Goal: Transaction & Acquisition: Purchase product/service

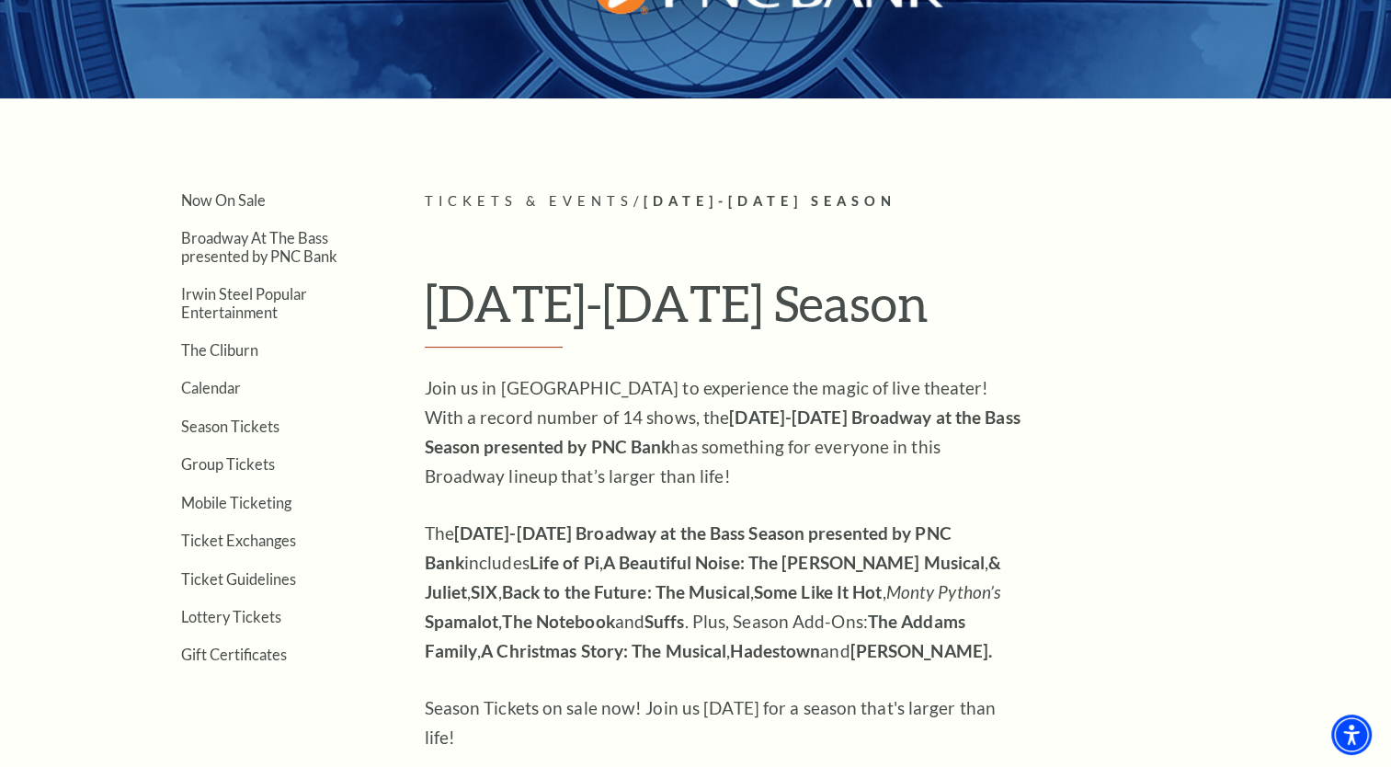
scroll to position [368, 0]
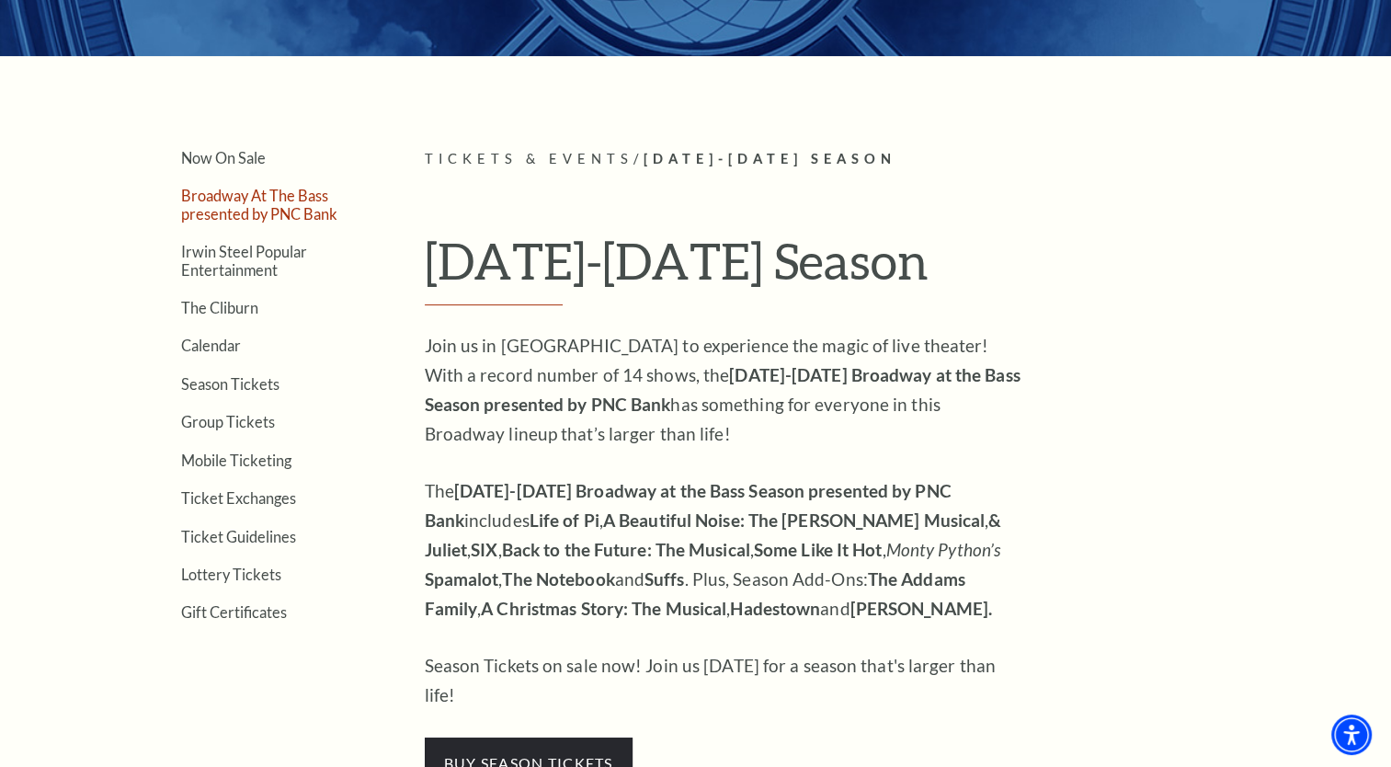
click at [265, 194] on link "Broadway At The Bass presented by PNC Bank" at bounding box center [259, 204] width 156 height 35
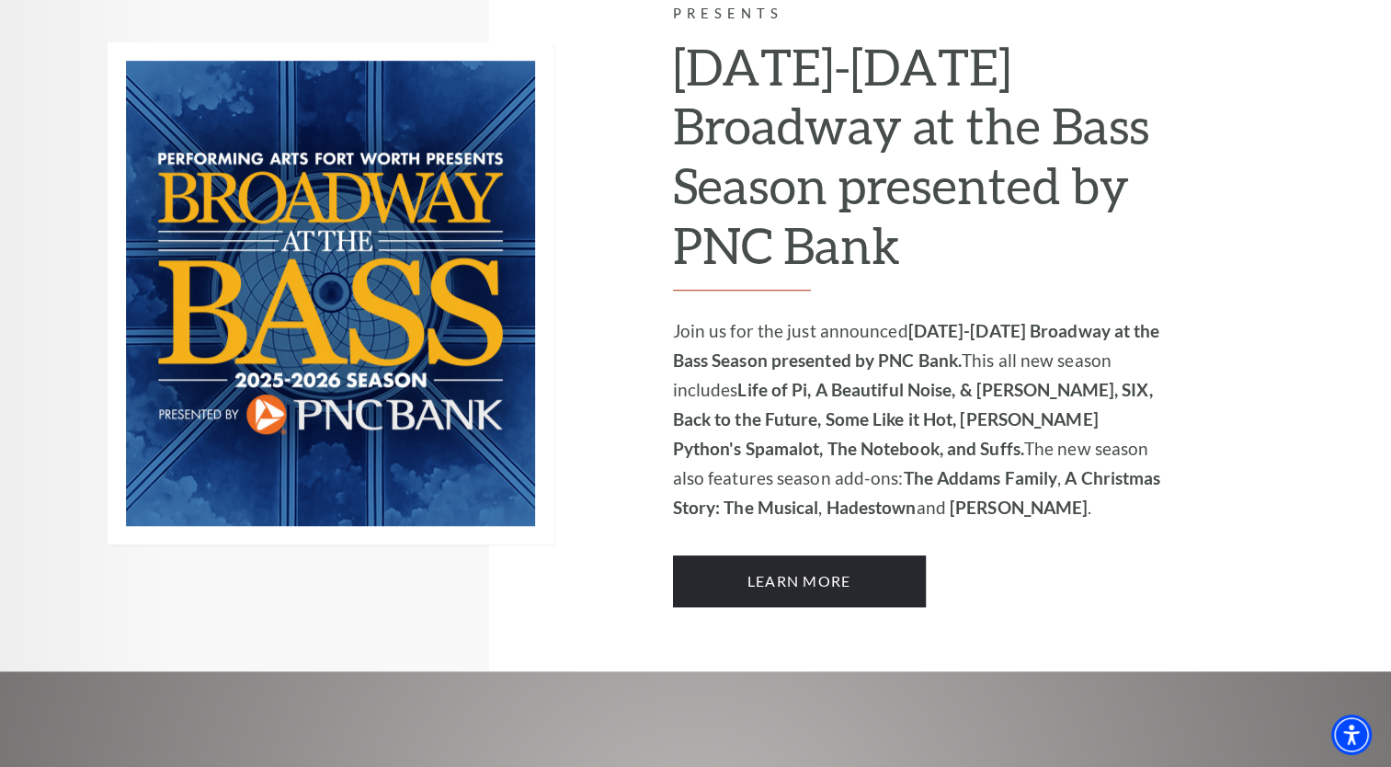
scroll to position [1195, 0]
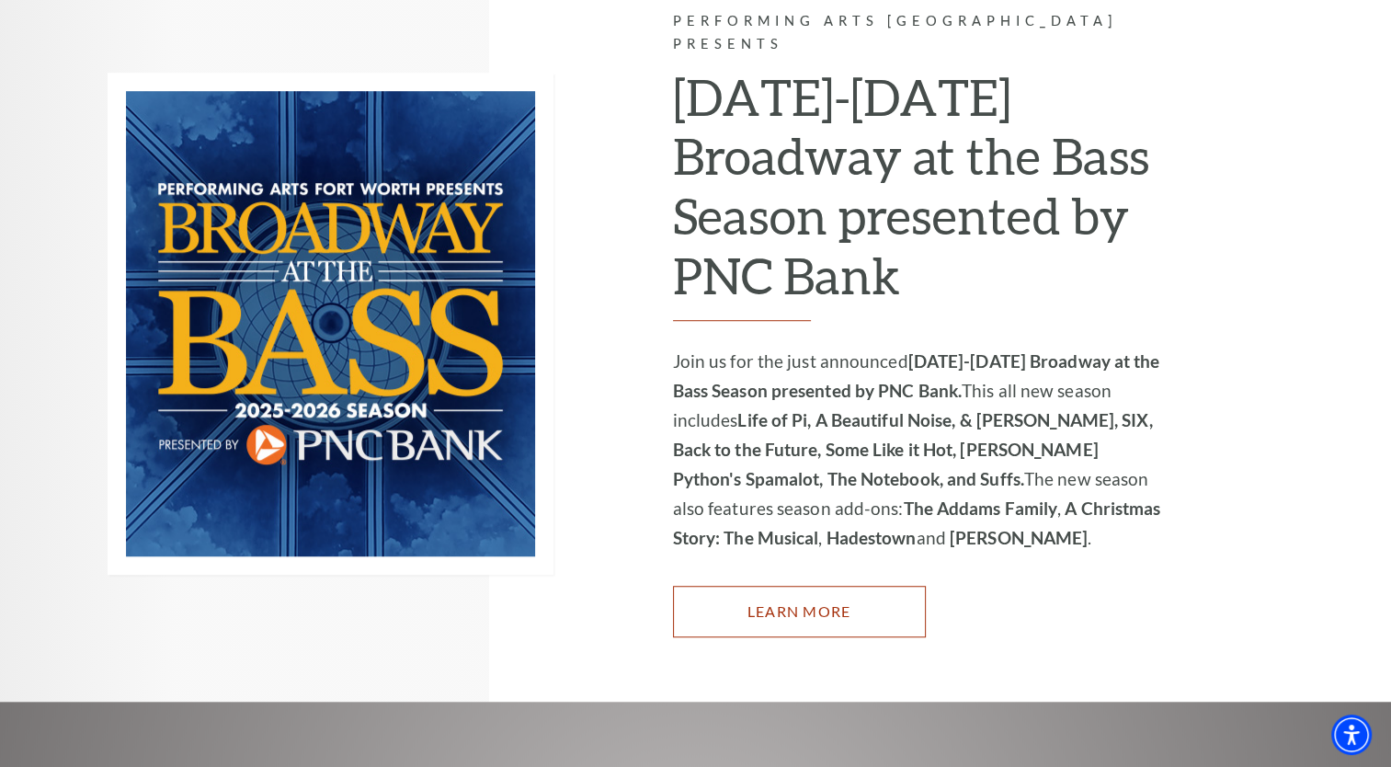
click at [810, 586] on link "Learn More" at bounding box center [799, 611] width 253 height 51
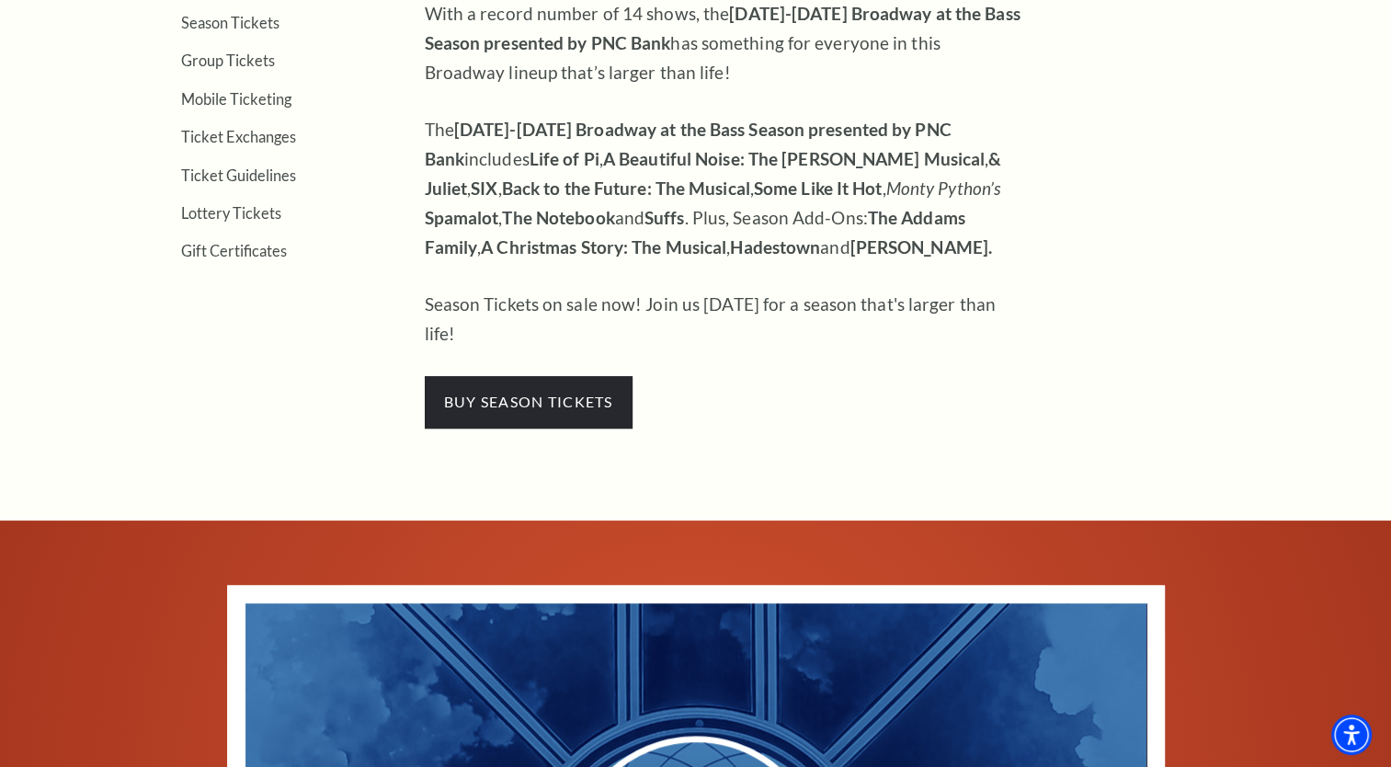
scroll to position [736, 0]
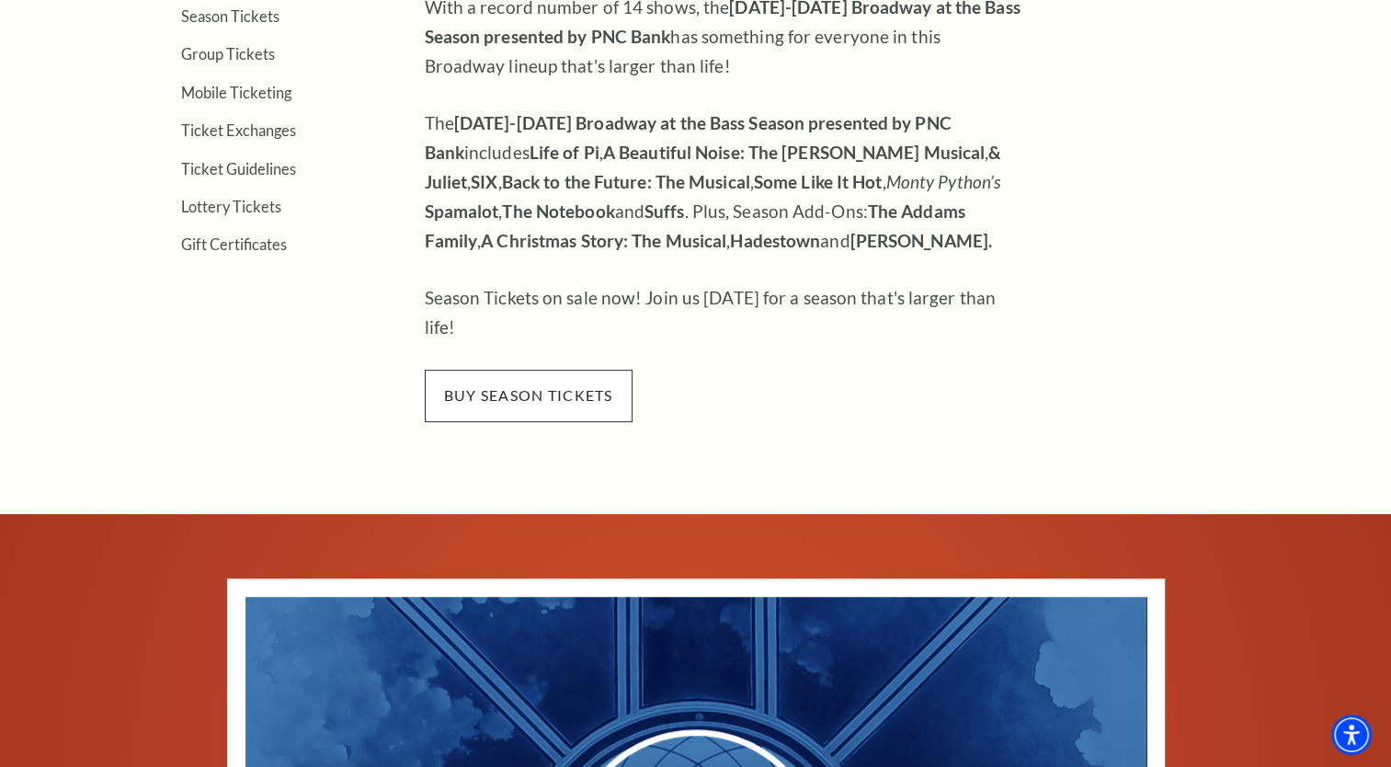
click at [570, 370] on span "buy season tickets" at bounding box center [529, 395] width 208 height 51
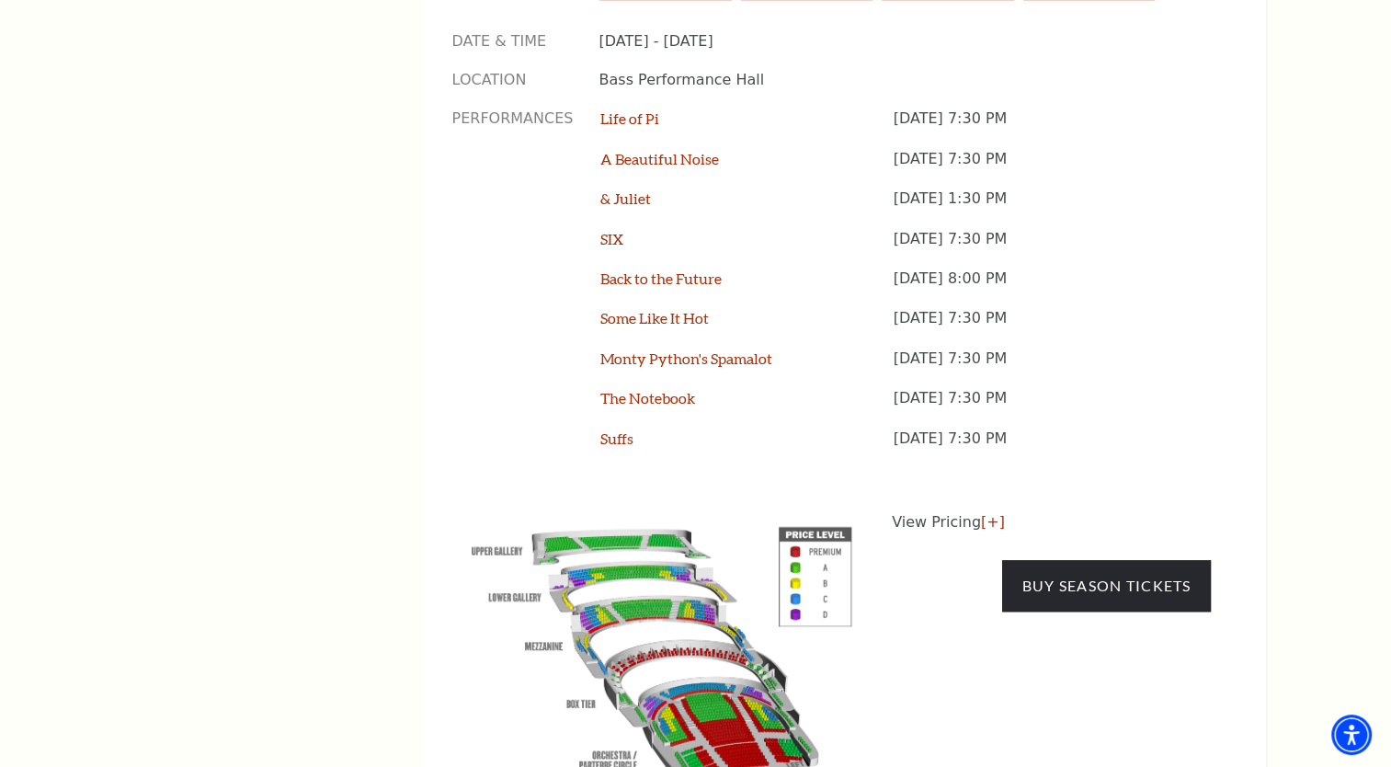
scroll to position [1563, 0]
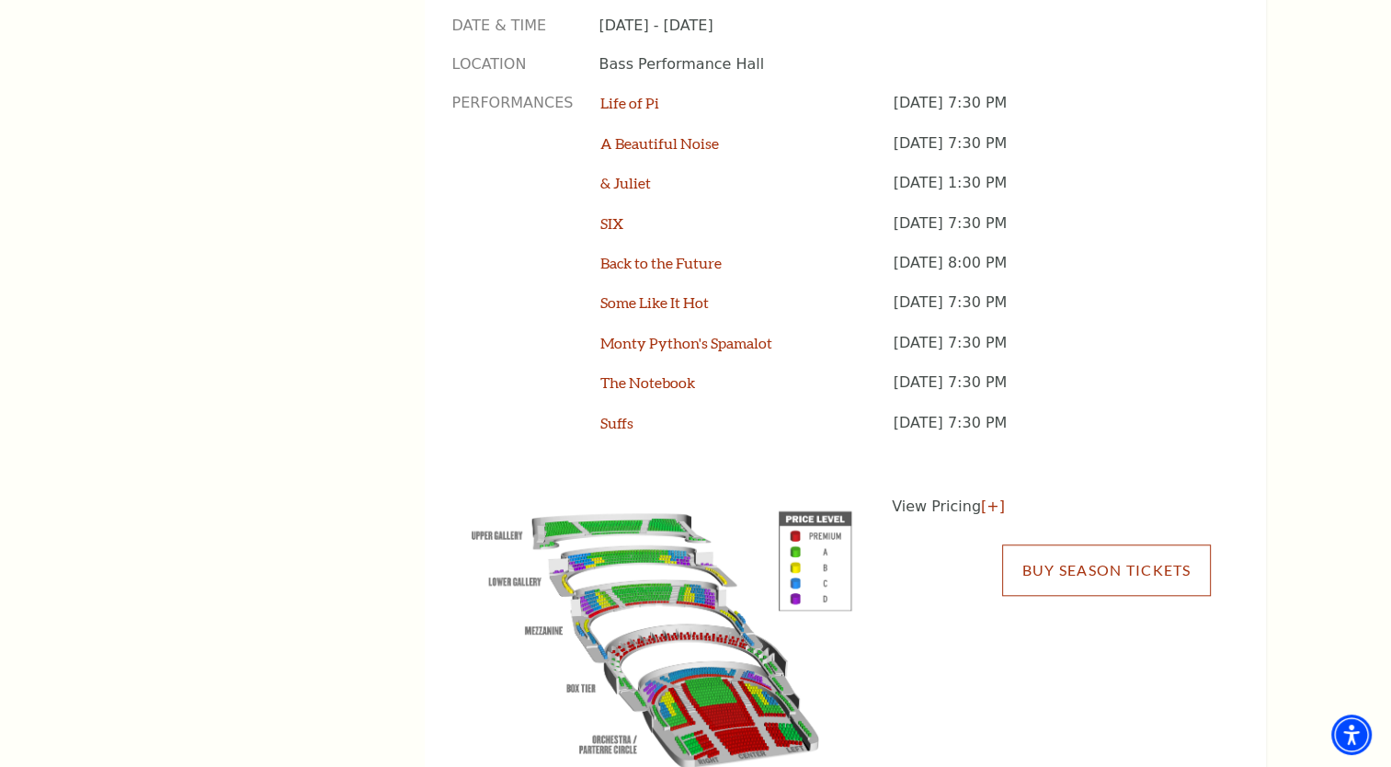
click at [1104, 544] on link "Buy Season Tickets" at bounding box center [1106, 569] width 208 height 51
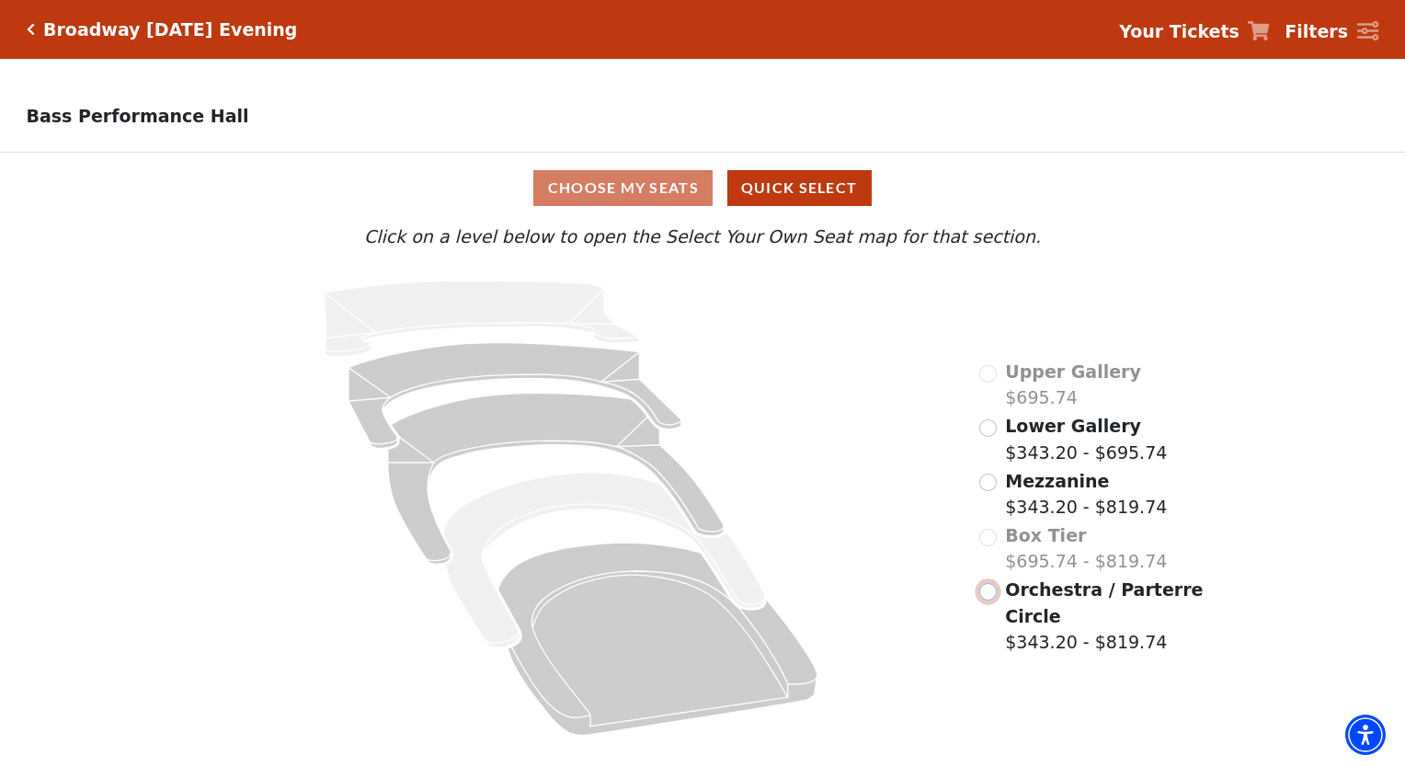
click at [991, 599] on input "Orchestra / Parterre Circle$343.20 - $819.74\a" at bounding box center [987, 591] width 17 height 17
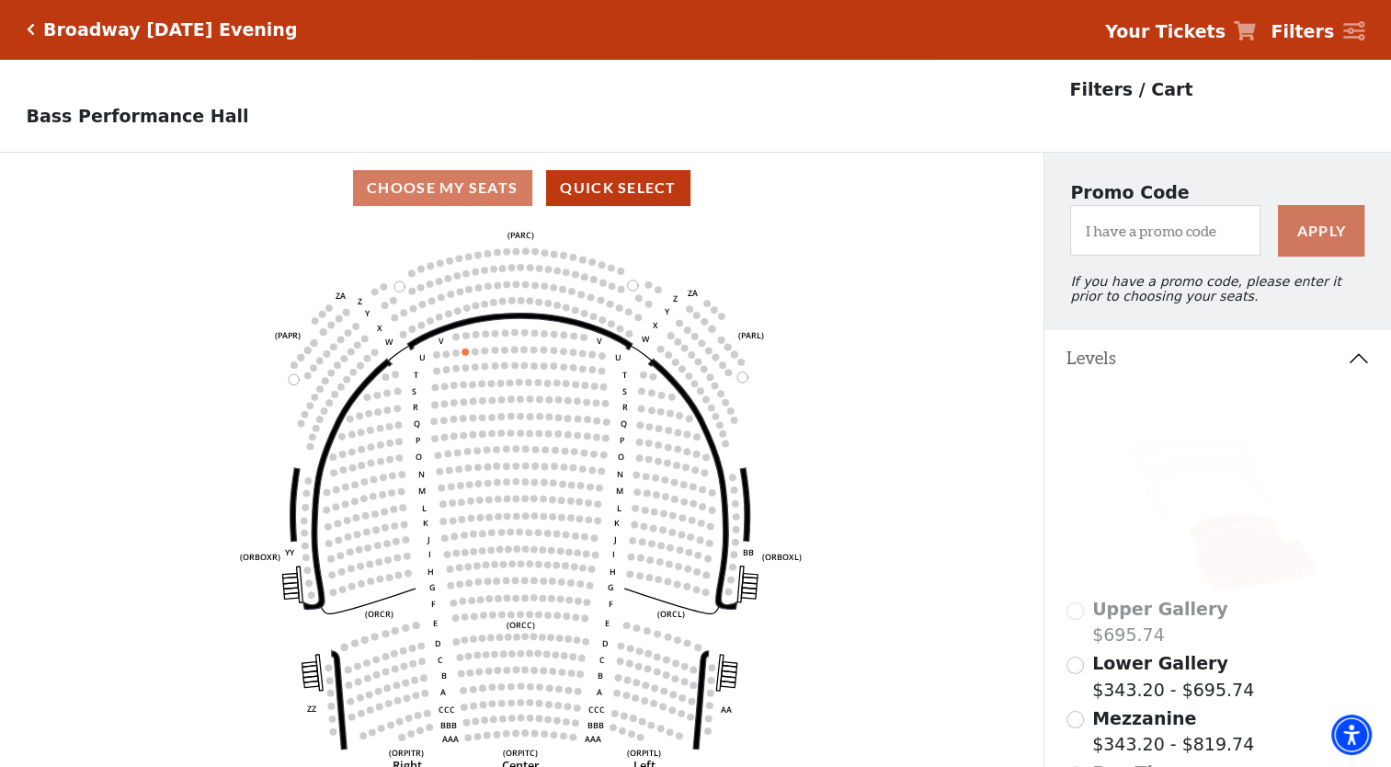
click at [27, 28] on icon "Click here to go back to filters" at bounding box center [31, 29] width 8 height 13
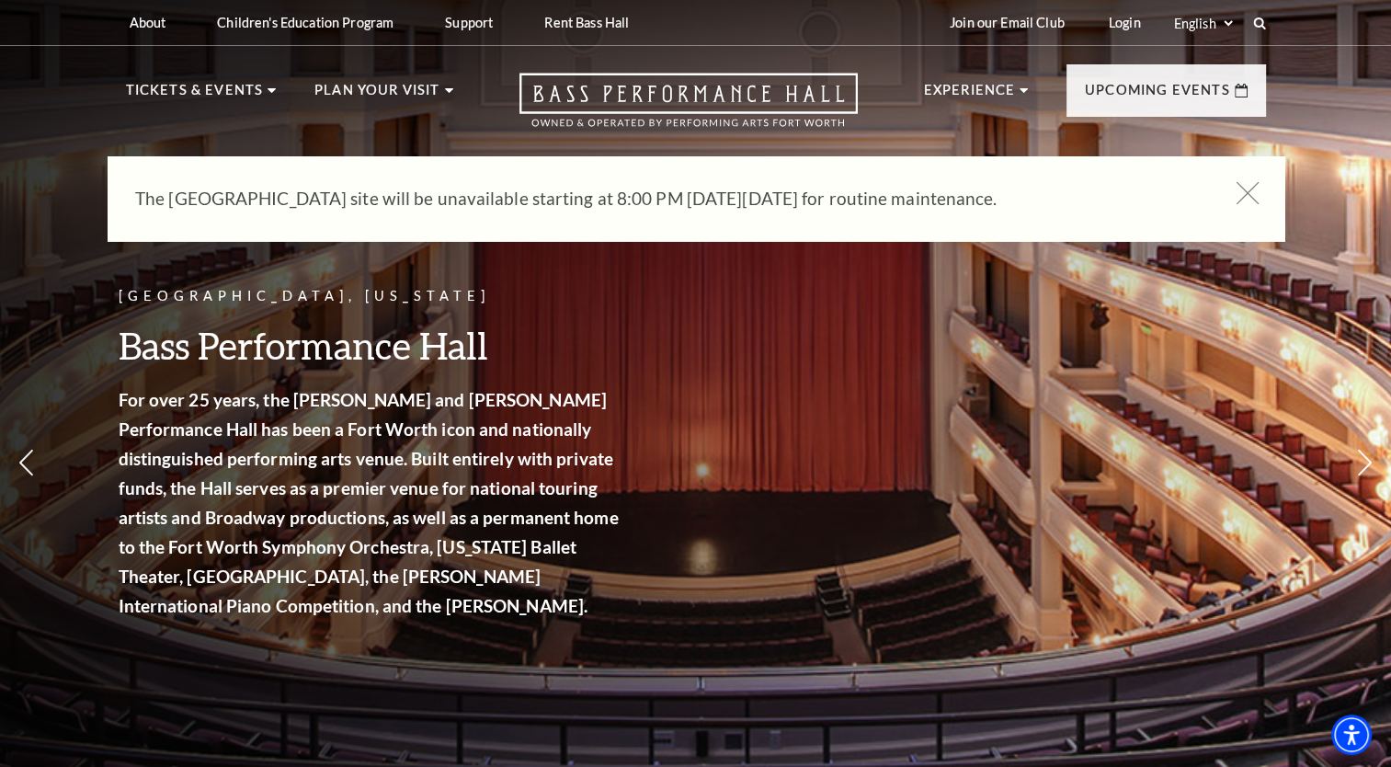
click at [1247, 200] on icon at bounding box center [1247, 193] width 23 height 23
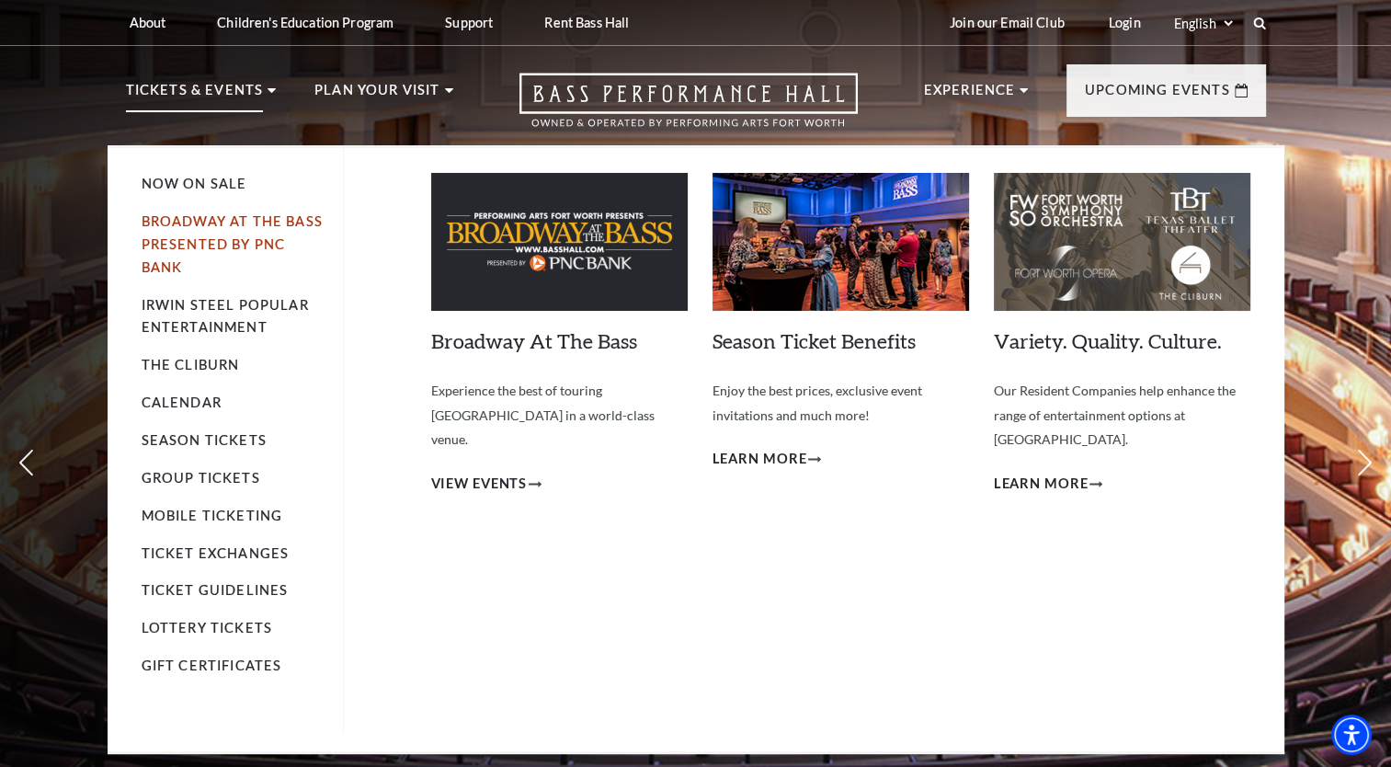
click at [216, 225] on link "Broadway At The Bass presented by PNC Bank" at bounding box center [232, 244] width 181 height 62
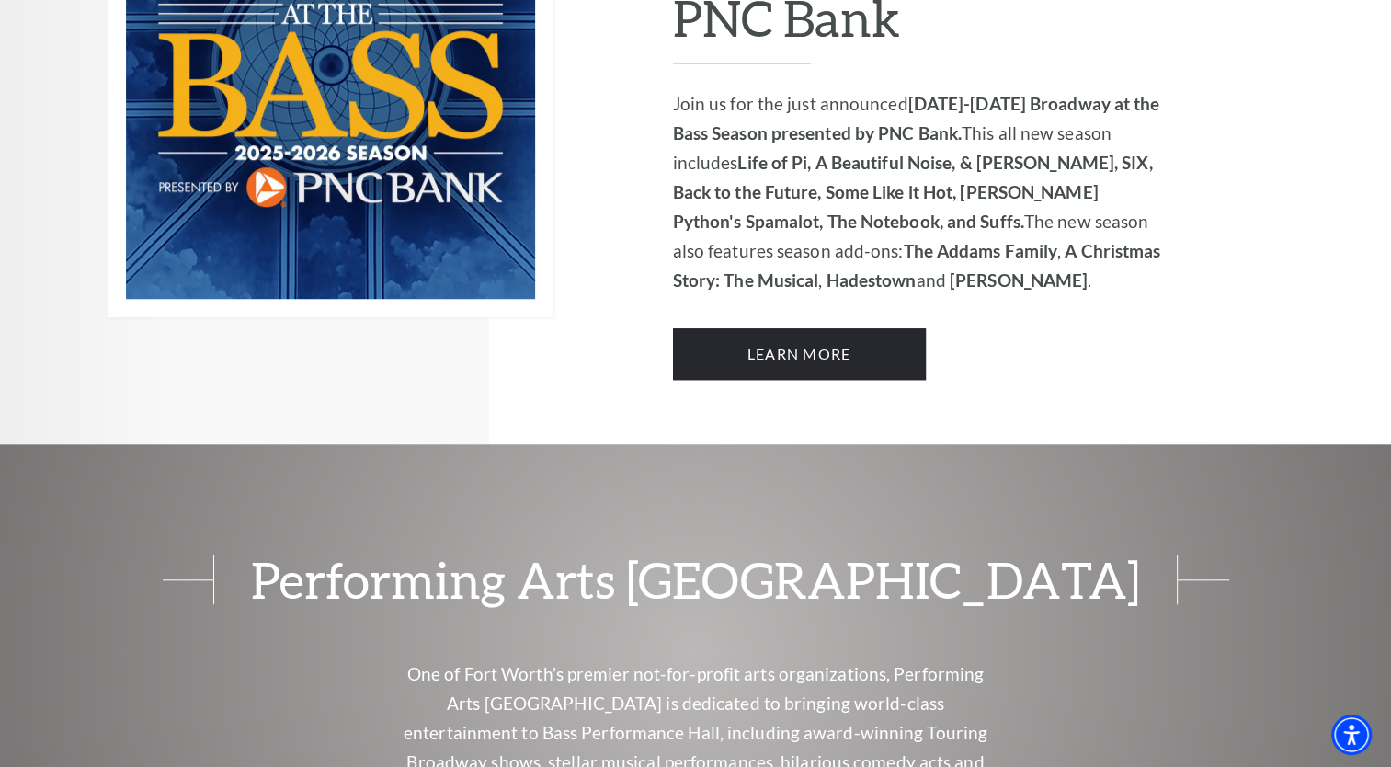
scroll to position [1471, 0]
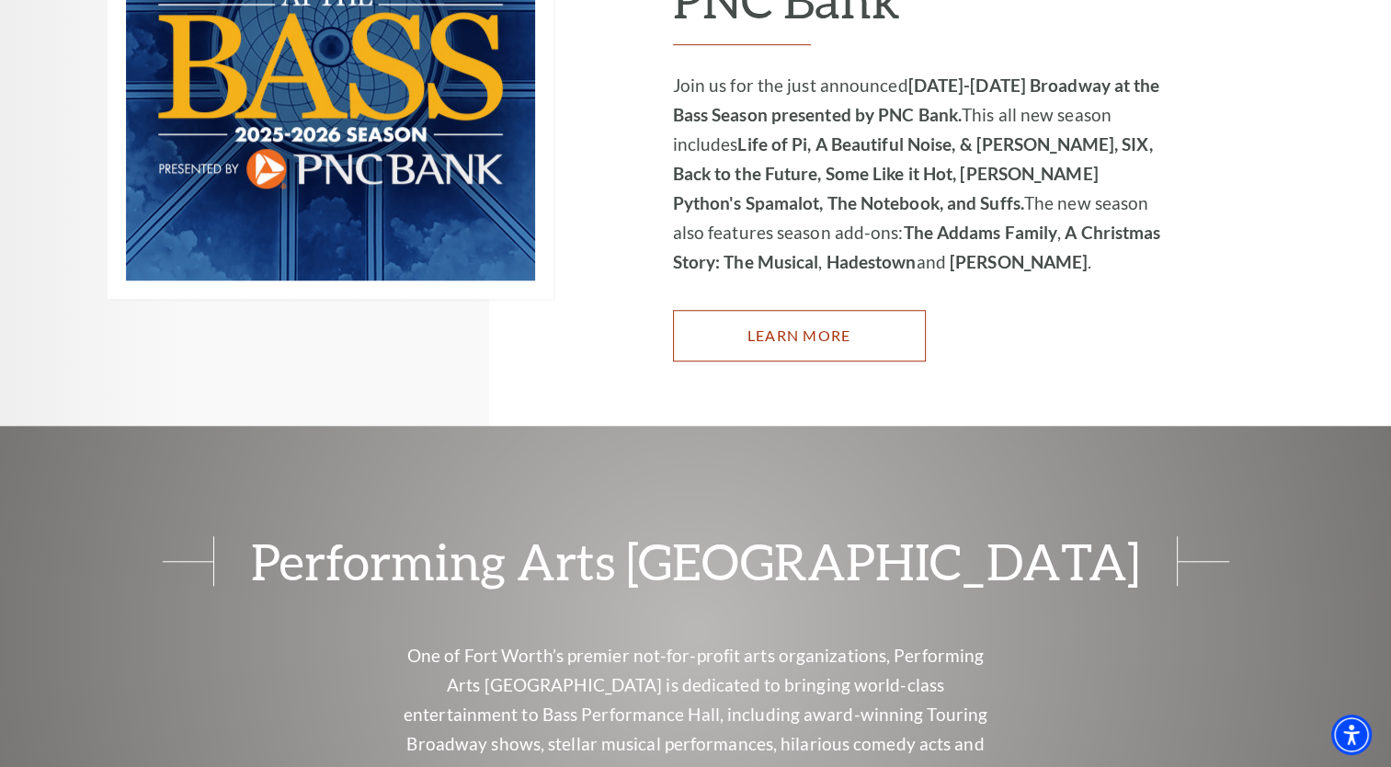
click at [810, 310] on link "Learn More" at bounding box center [799, 335] width 253 height 51
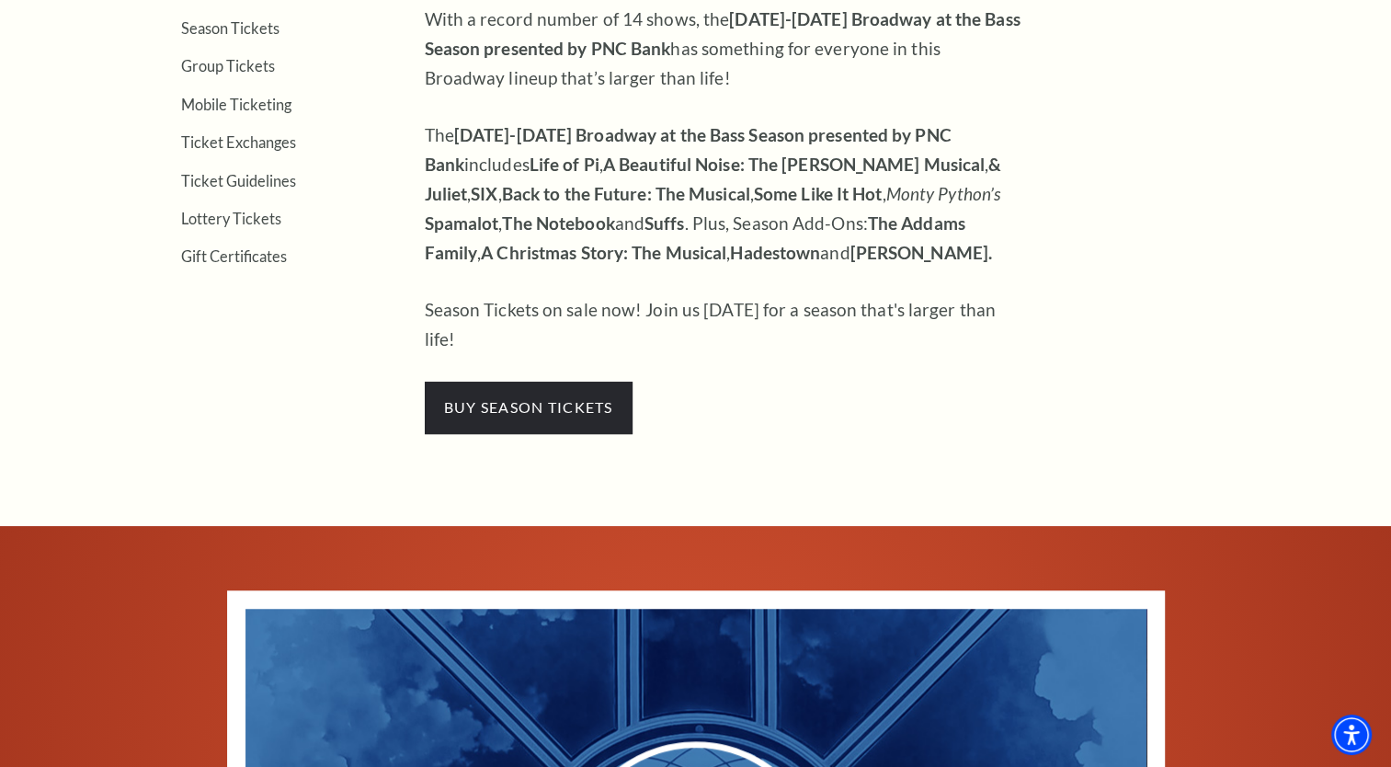
scroll to position [736, 0]
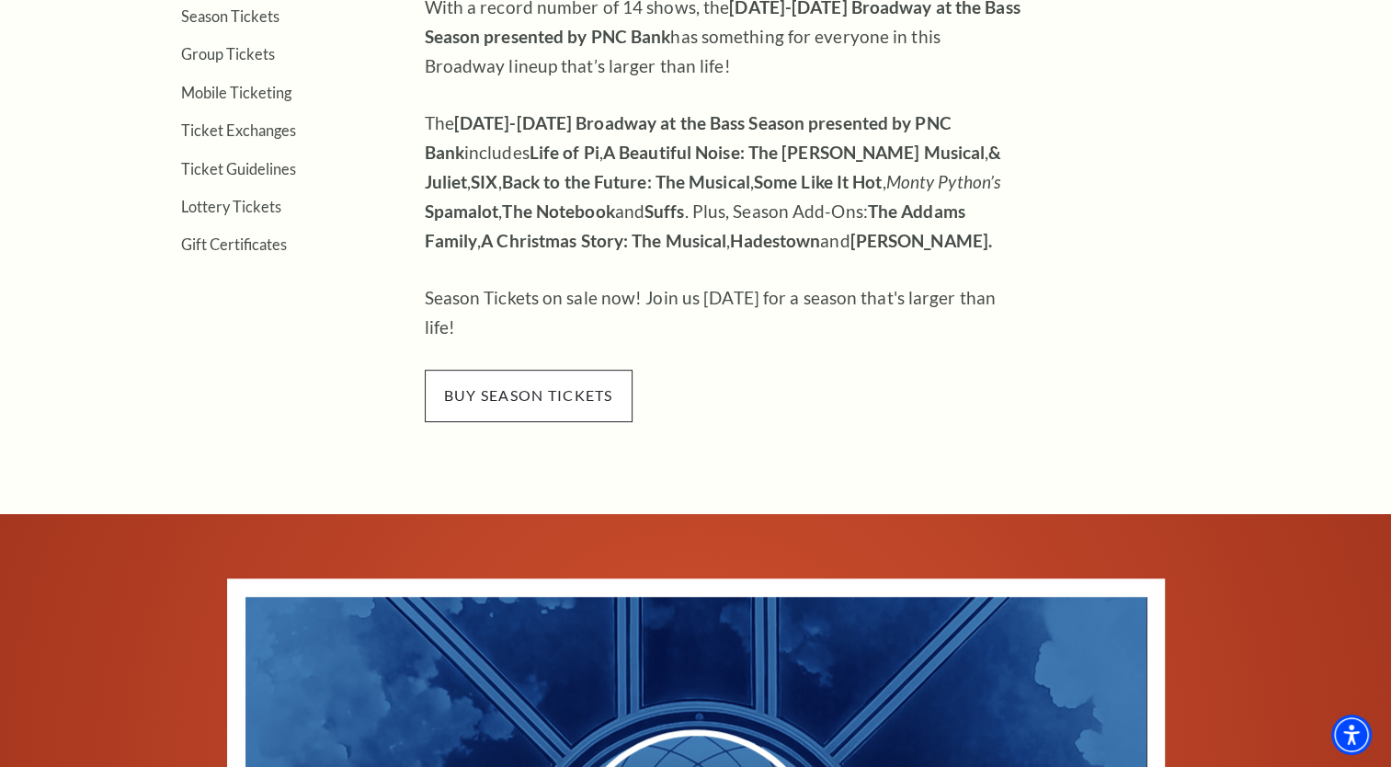
click at [555, 370] on span "buy season tickets" at bounding box center [529, 395] width 208 height 51
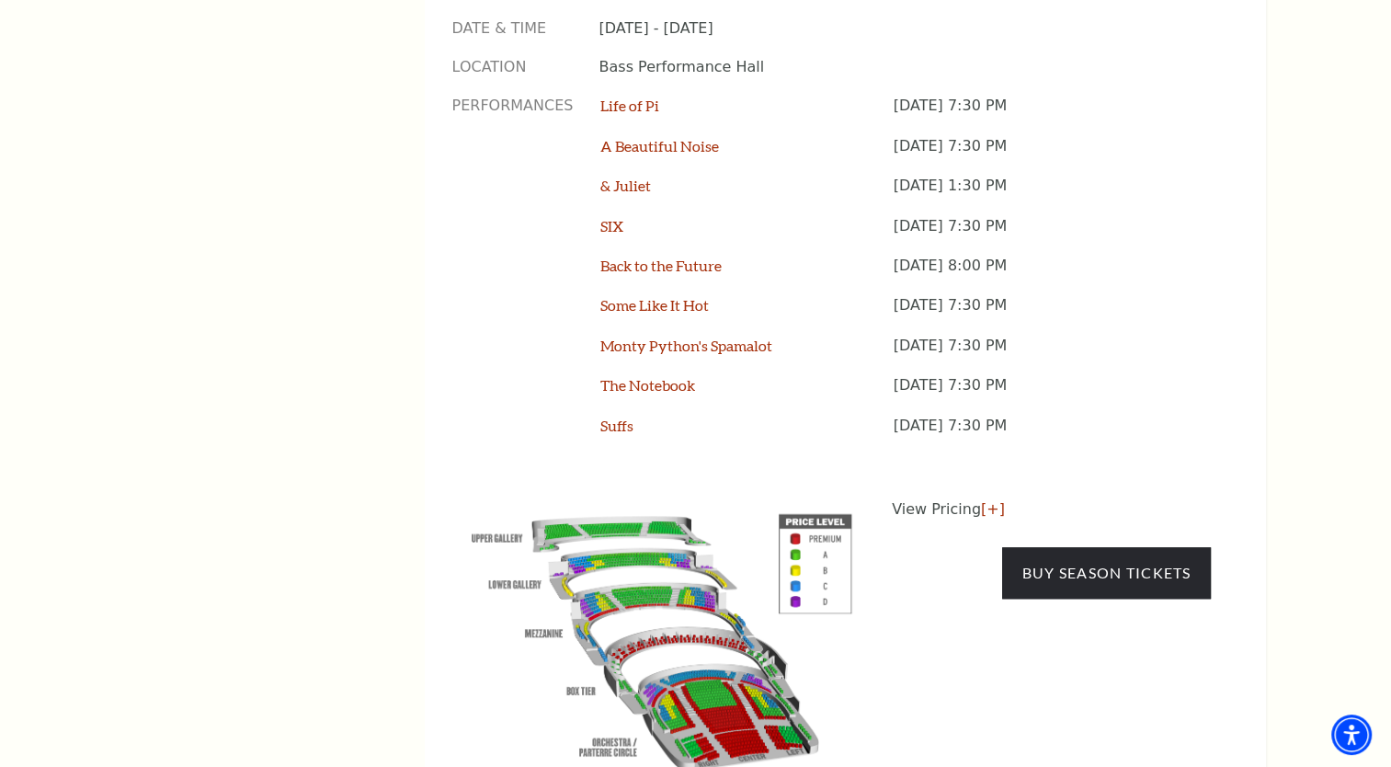
scroll to position [1563, 0]
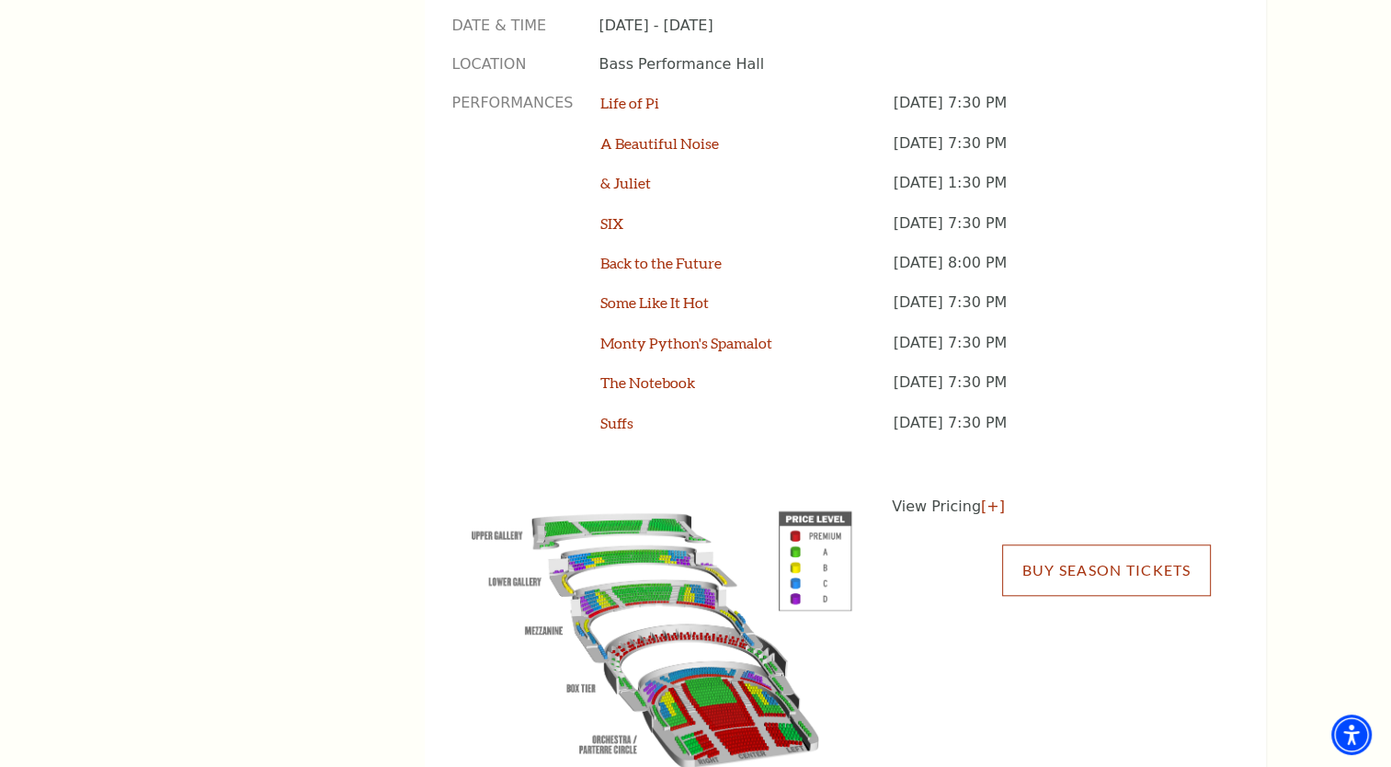
click at [1133, 544] on link "Buy Season Tickets" at bounding box center [1106, 569] width 208 height 51
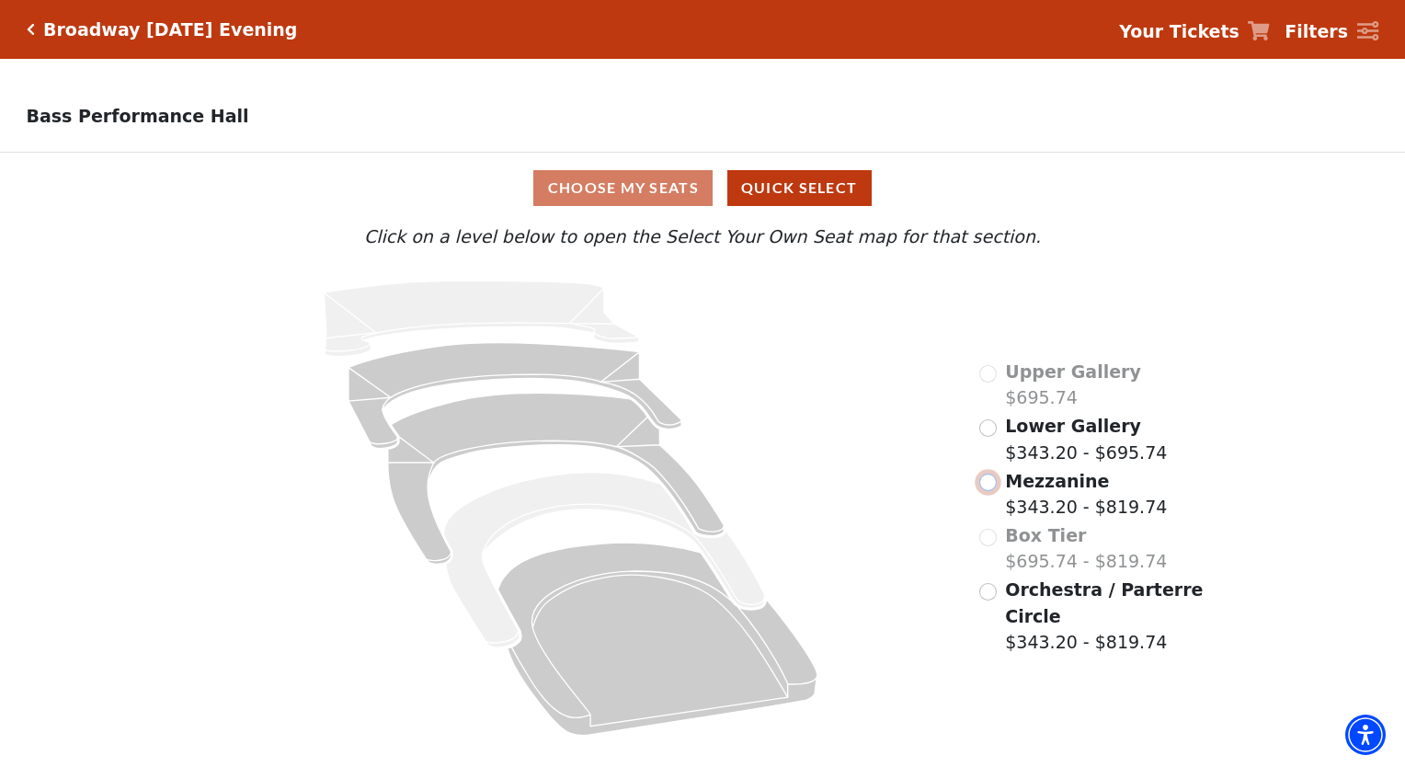
click at [988, 487] on input "Mezzanine$343.20 - $819.74\a" at bounding box center [987, 482] width 17 height 17
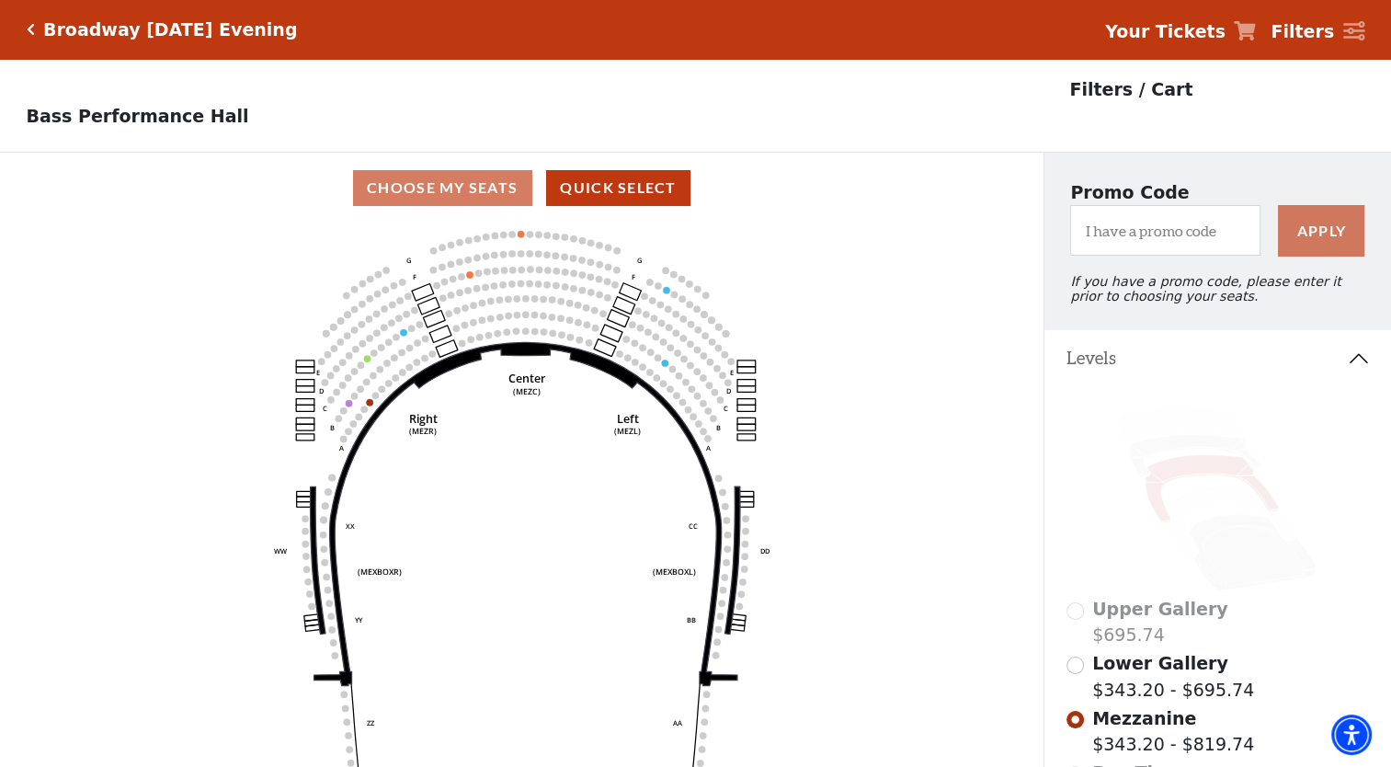
click at [1118, 86] on p "Filters / Cart" at bounding box center [1130, 89] width 123 height 27
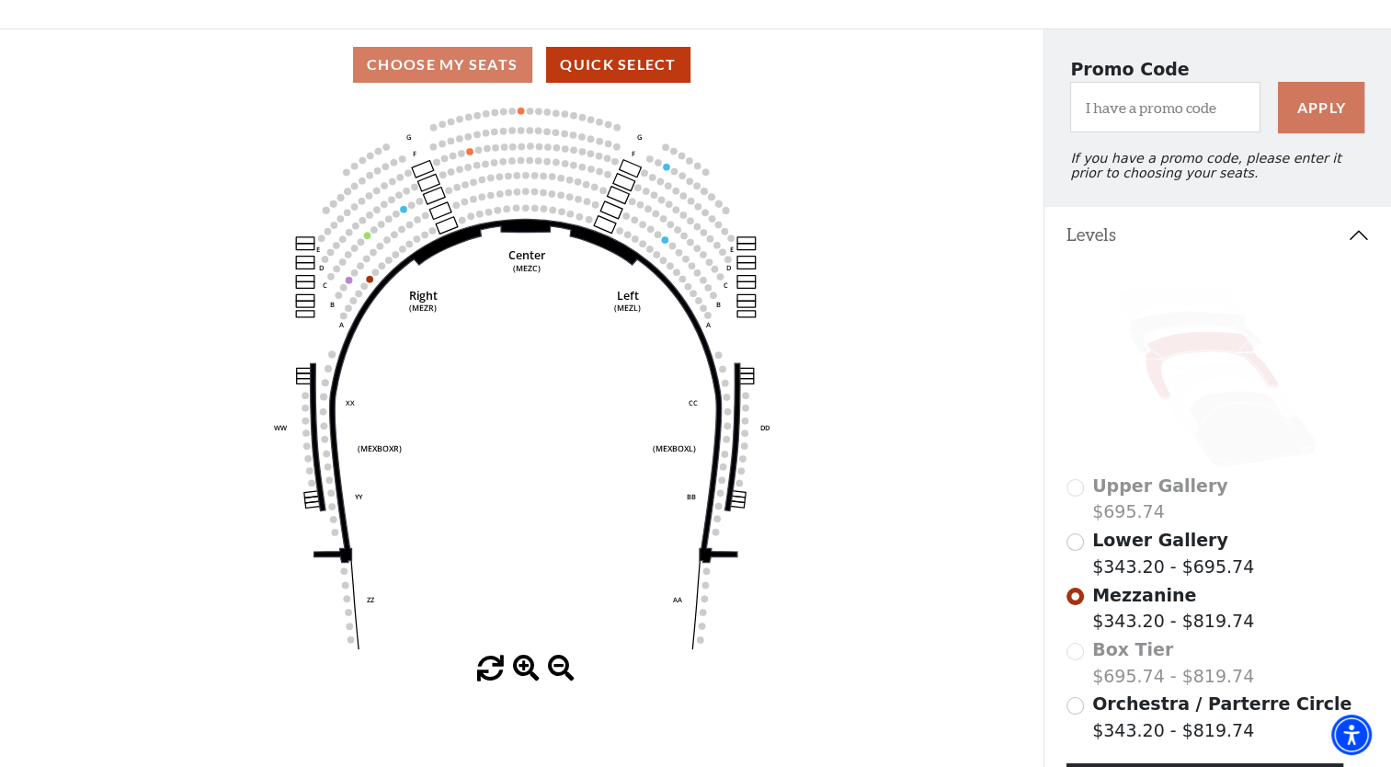
scroll to position [313, 0]
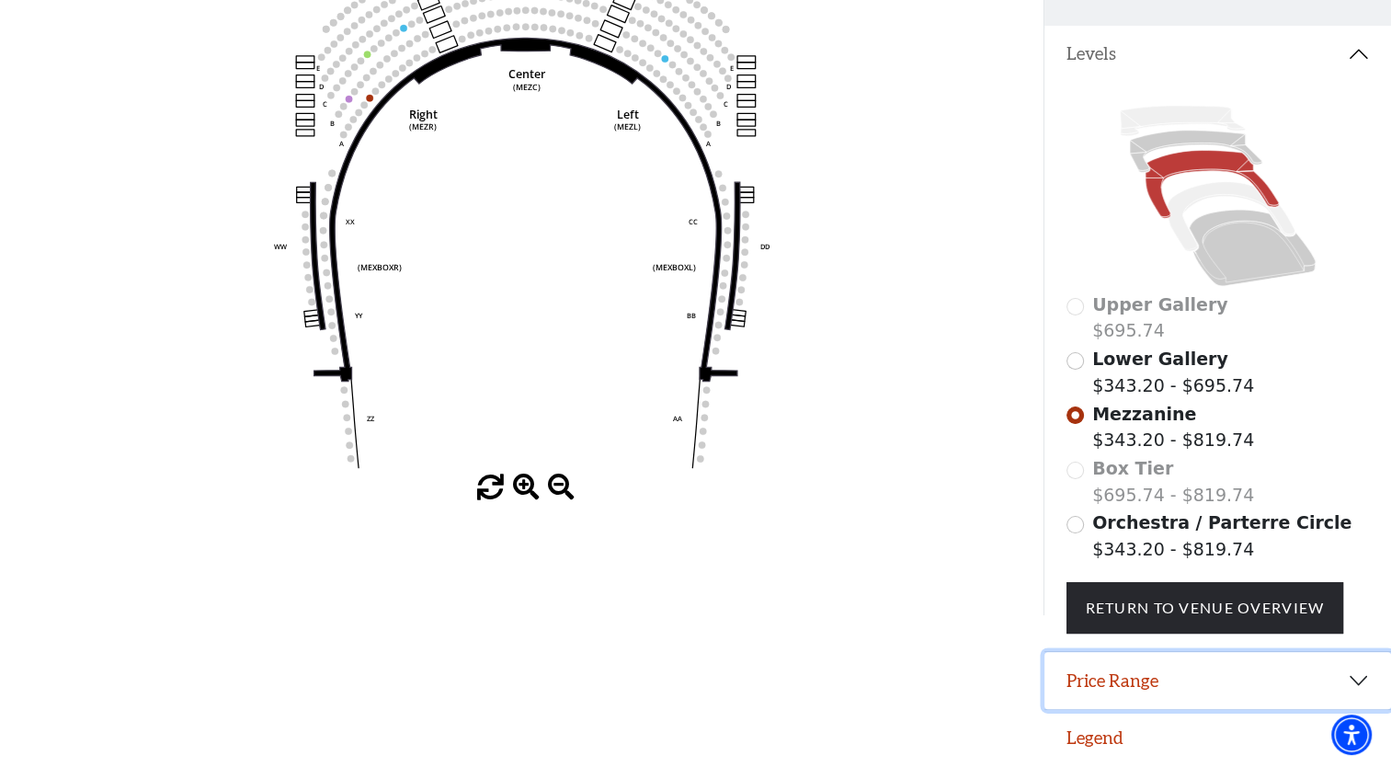
click at [1366, 678] on button "Price Range" at bounding box center [1218, 680] width 347 height 57
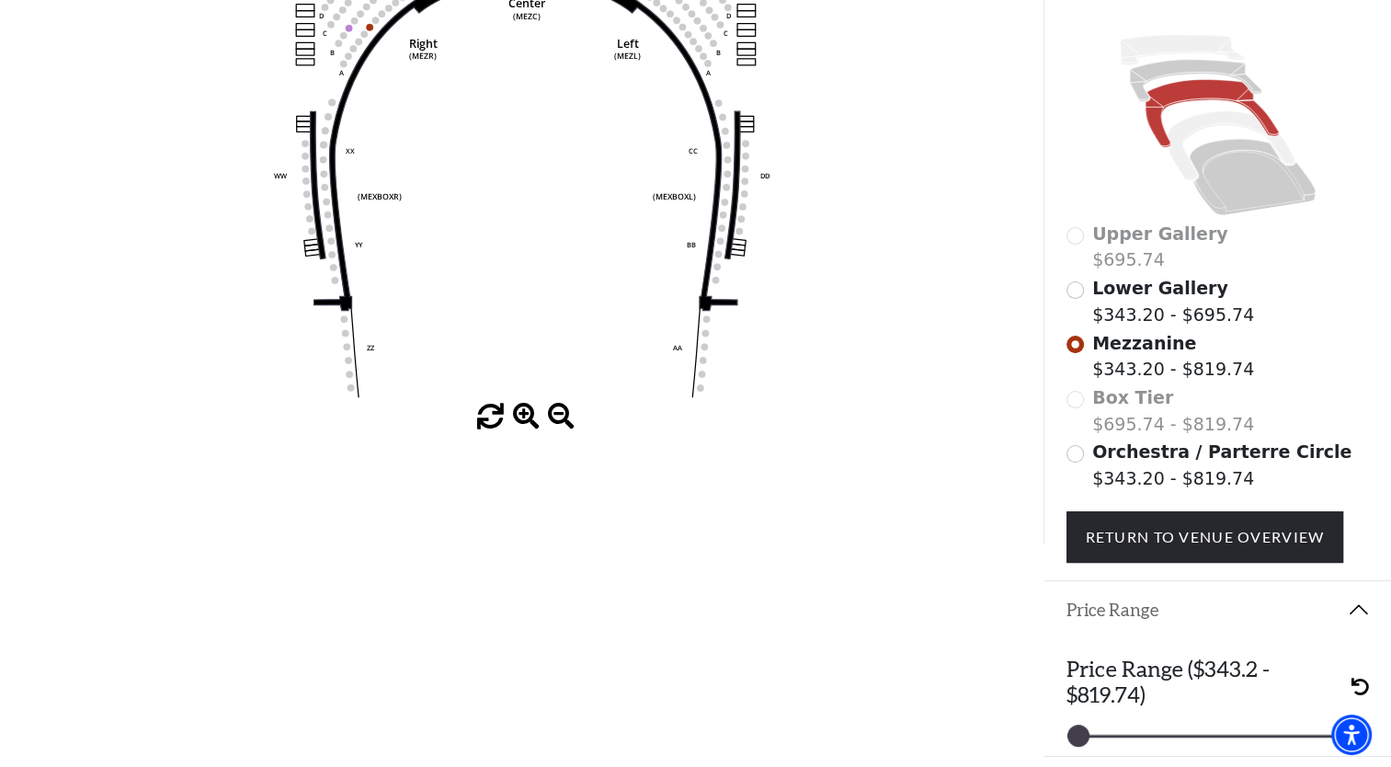
scroll to position [405, 0]
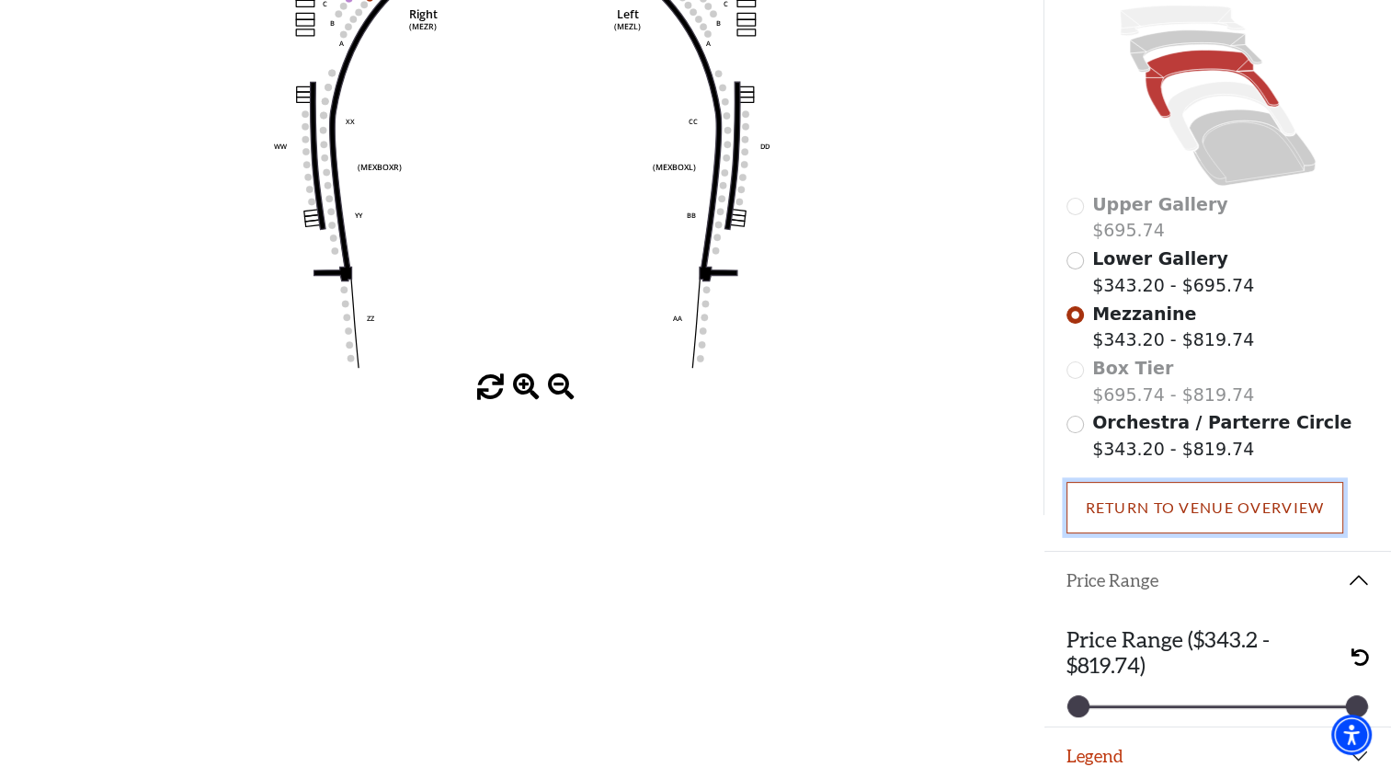
click at [1251, 517] on link "Return To Venue Overview" at bounding box center [1206, 507] width 278 height 51
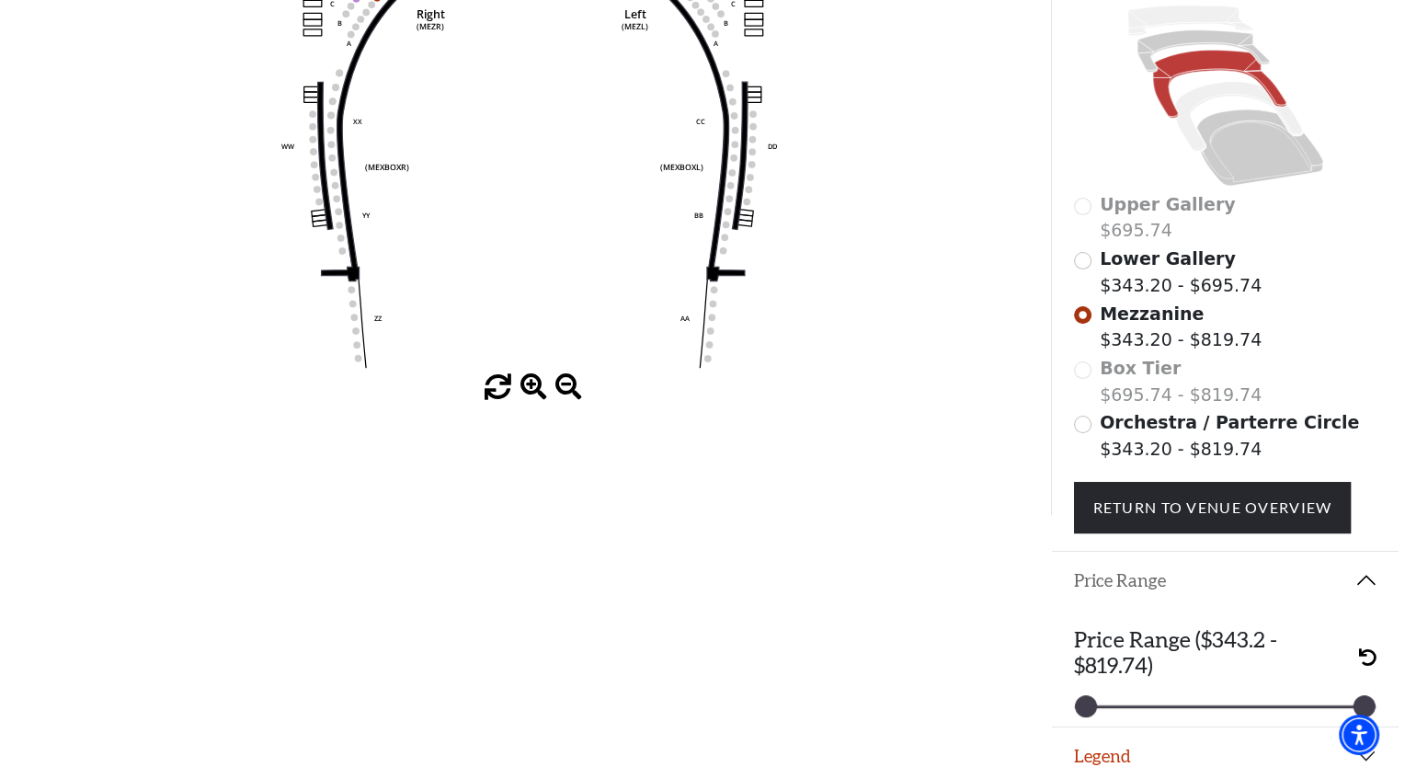
scroll to position [0, 0]
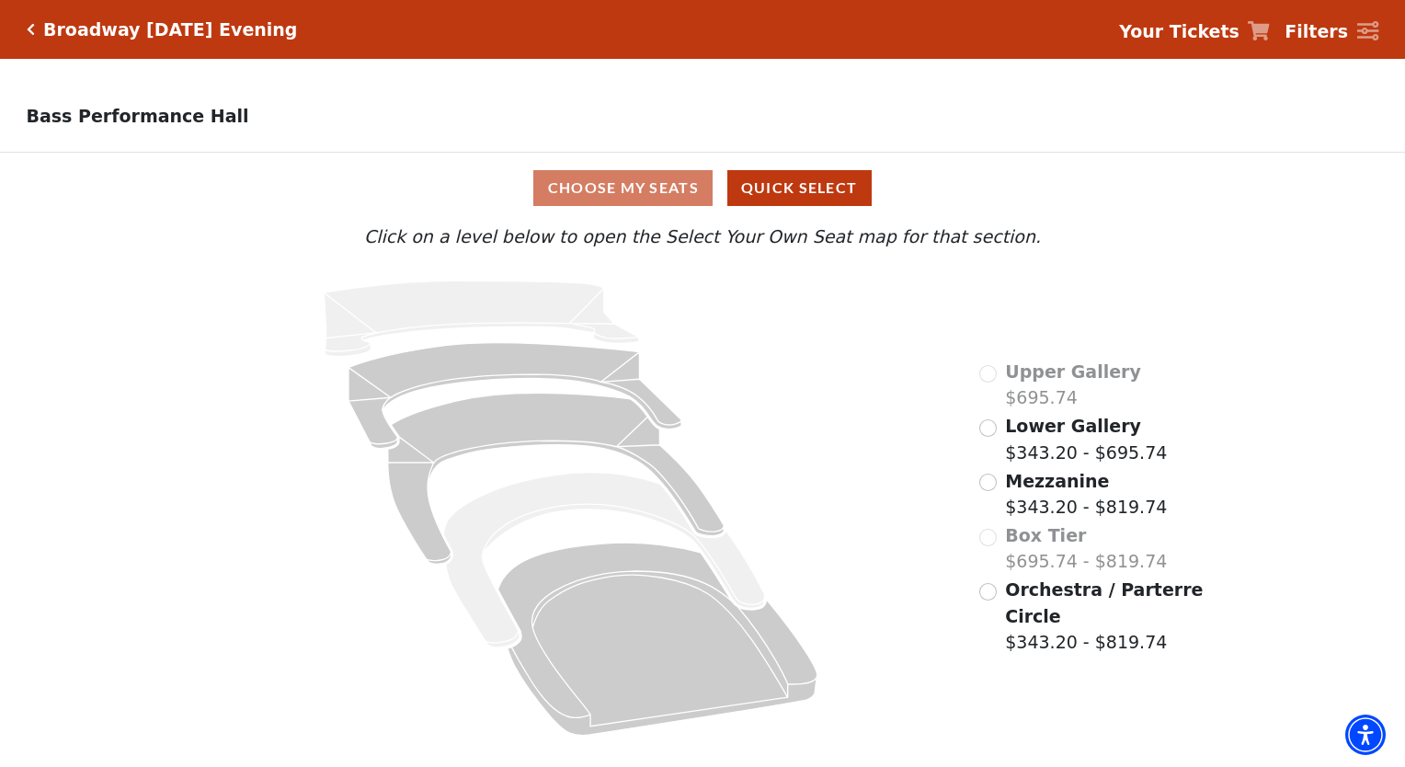
click at [29, 26] on icon "Click here to go back to filters" at bounding box center [31, 29] width 8 height 13
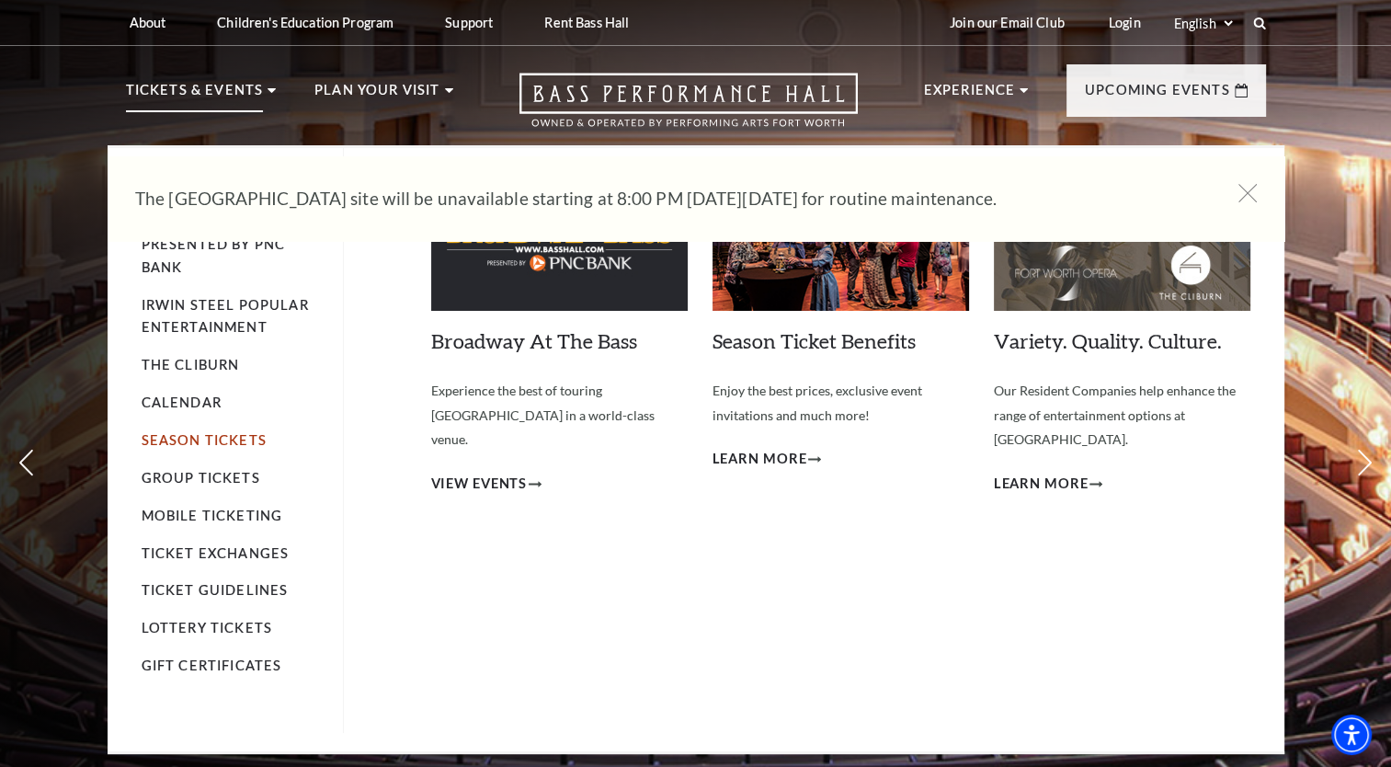
click at [217, 436] on link "Season Tickets" at bounding box center [204, 440] width 125 height 16
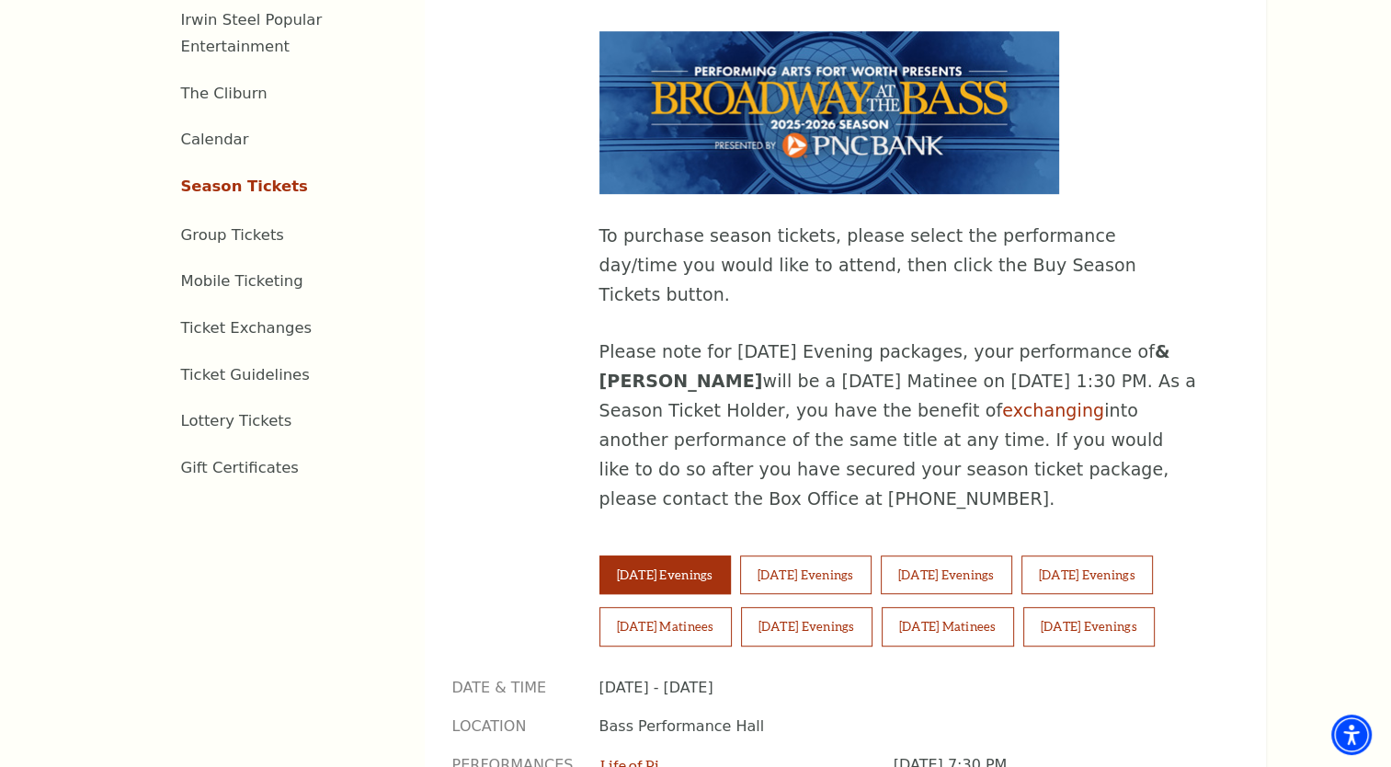
scroll to position [920, 0]
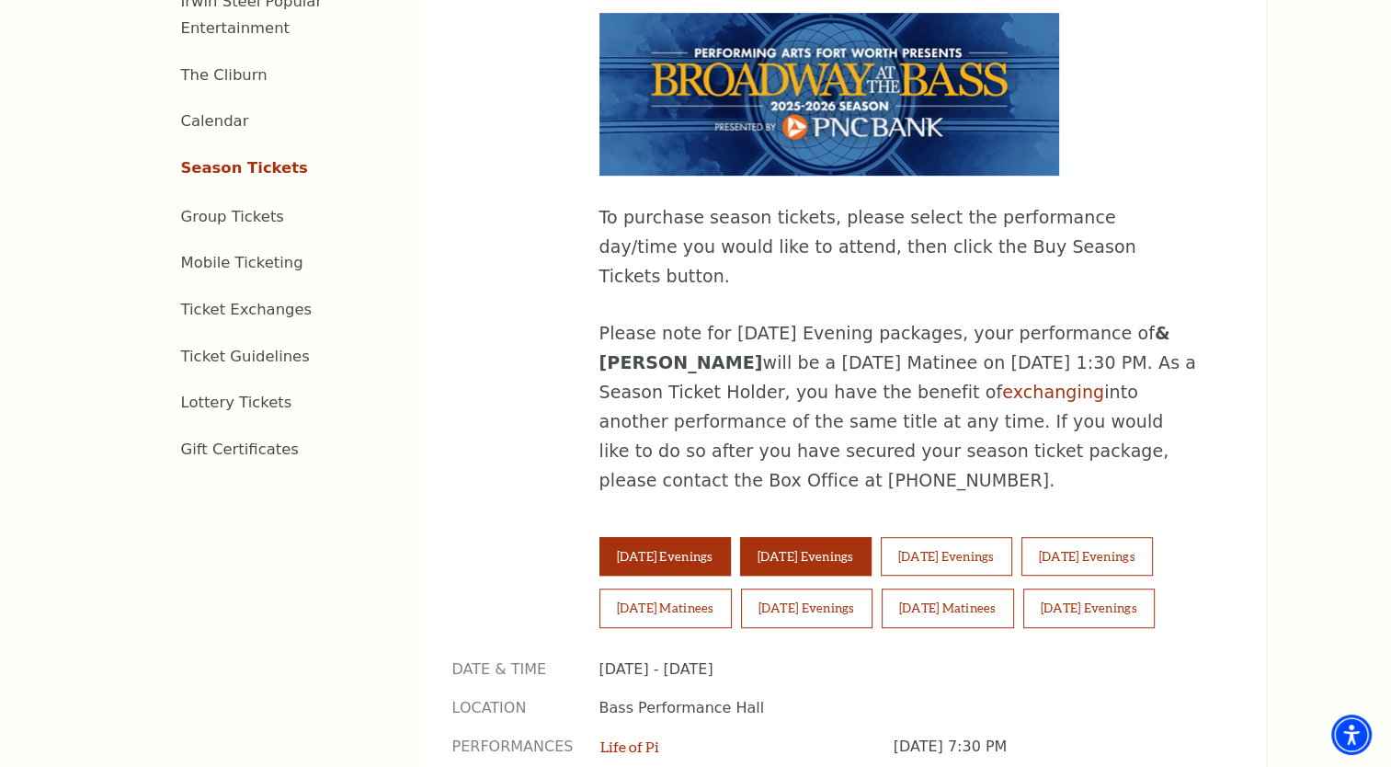
click at [851, 537] on button "Wednesday Evenings" at bounding box center [805, 556] width 131 height 39
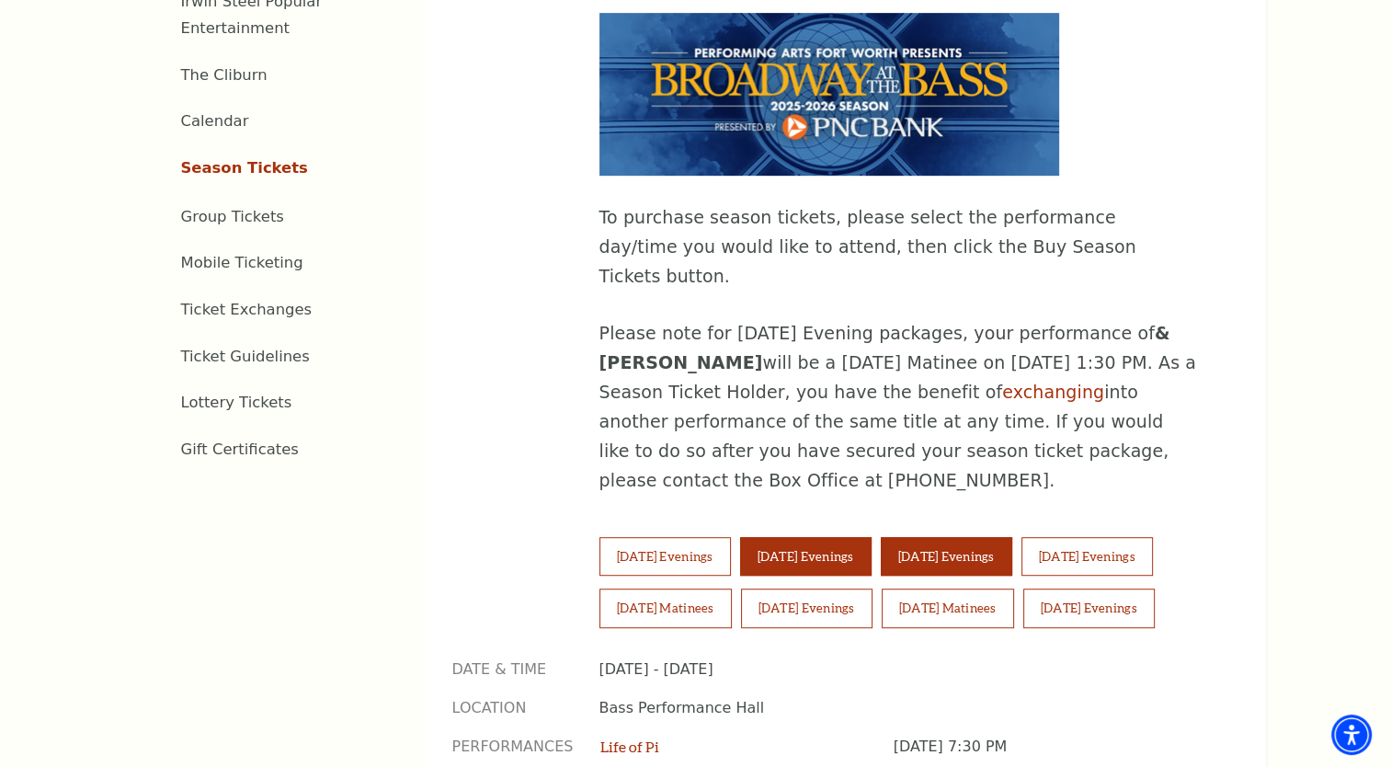
click at [965, 537] on button "Thursday Evenings" at bounding box center [946, 556] width 131 height 39
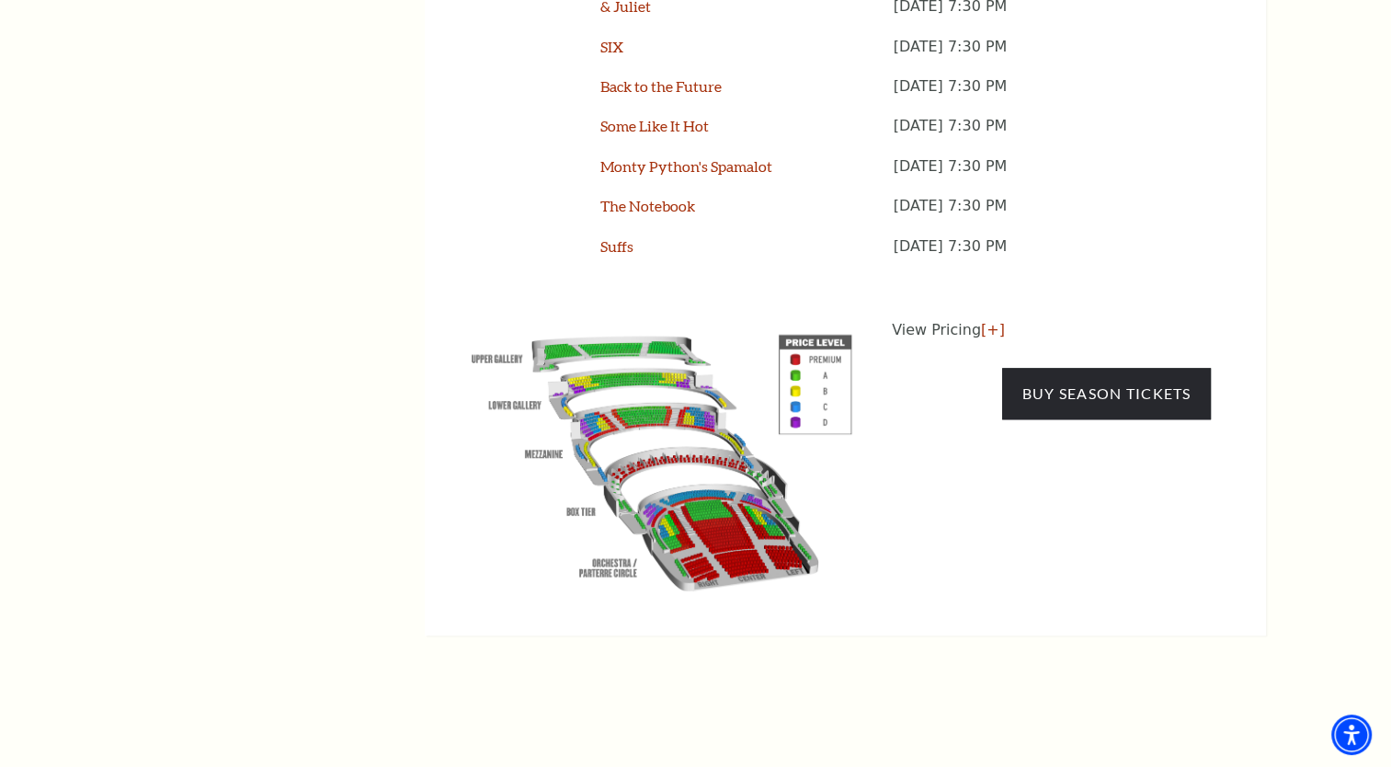
scroll to position [1747, 0]
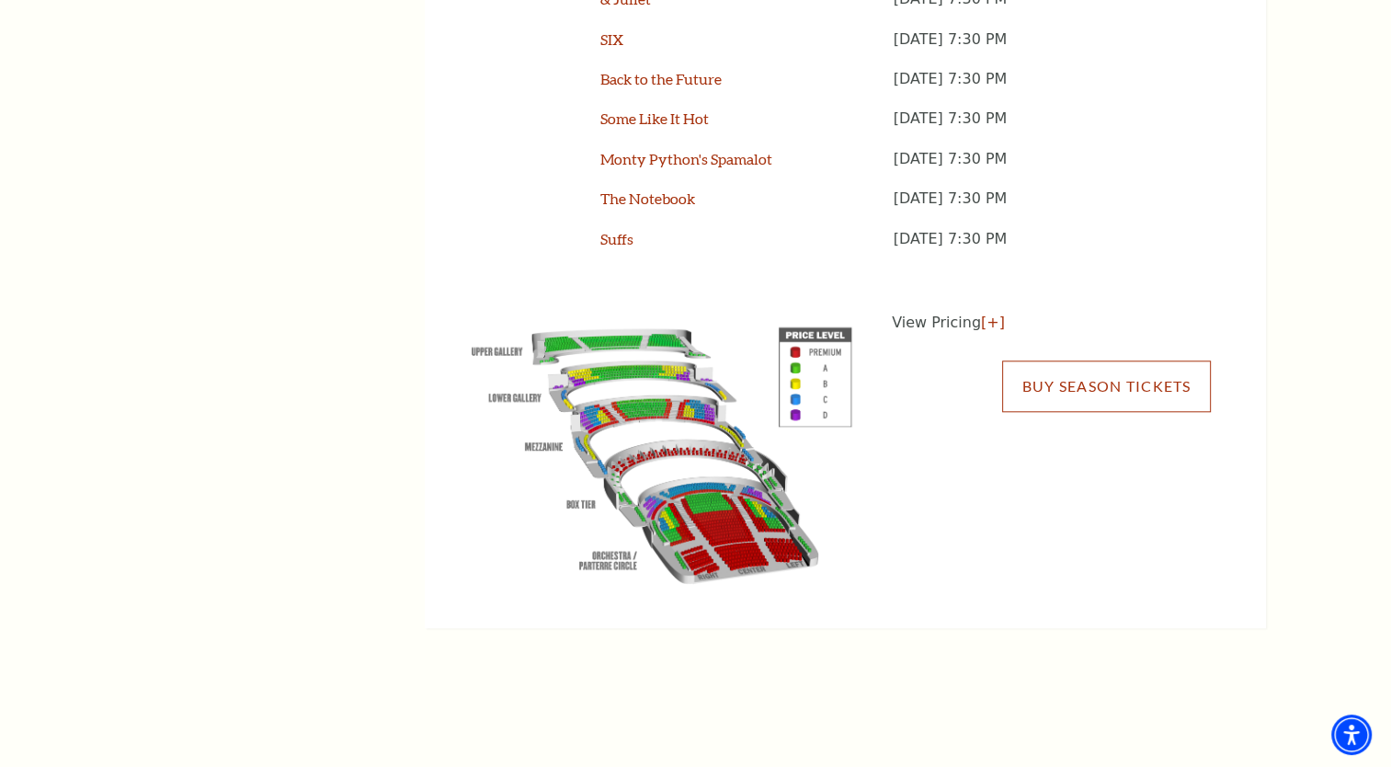
click at [1136, 360] on link "Buy Season Tickets" at bounding box center [1106, 385] width 208 height 51
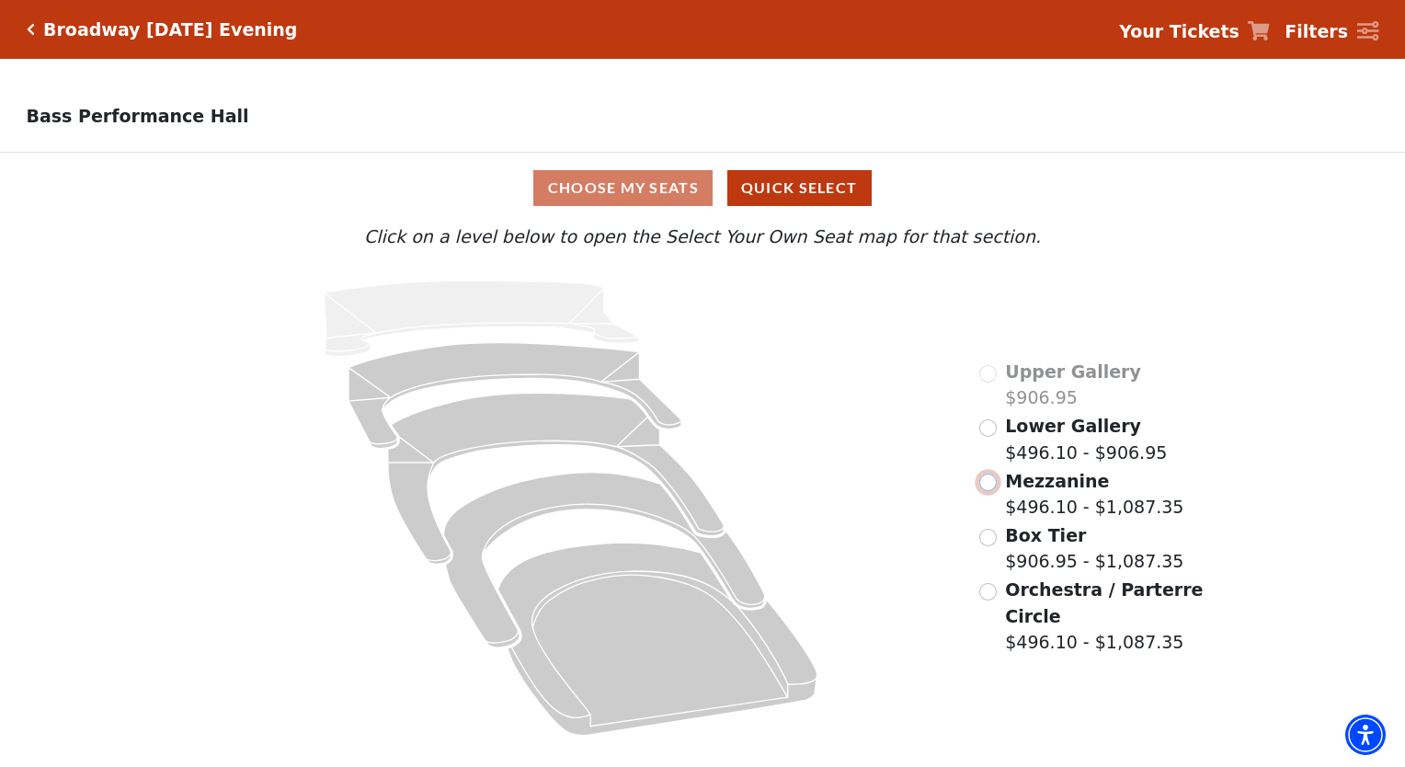
click at [989, 488] on input "Mezzanine$496.10 - $1,087.35\a" at bounding box center [987, 482] width 17 height 17
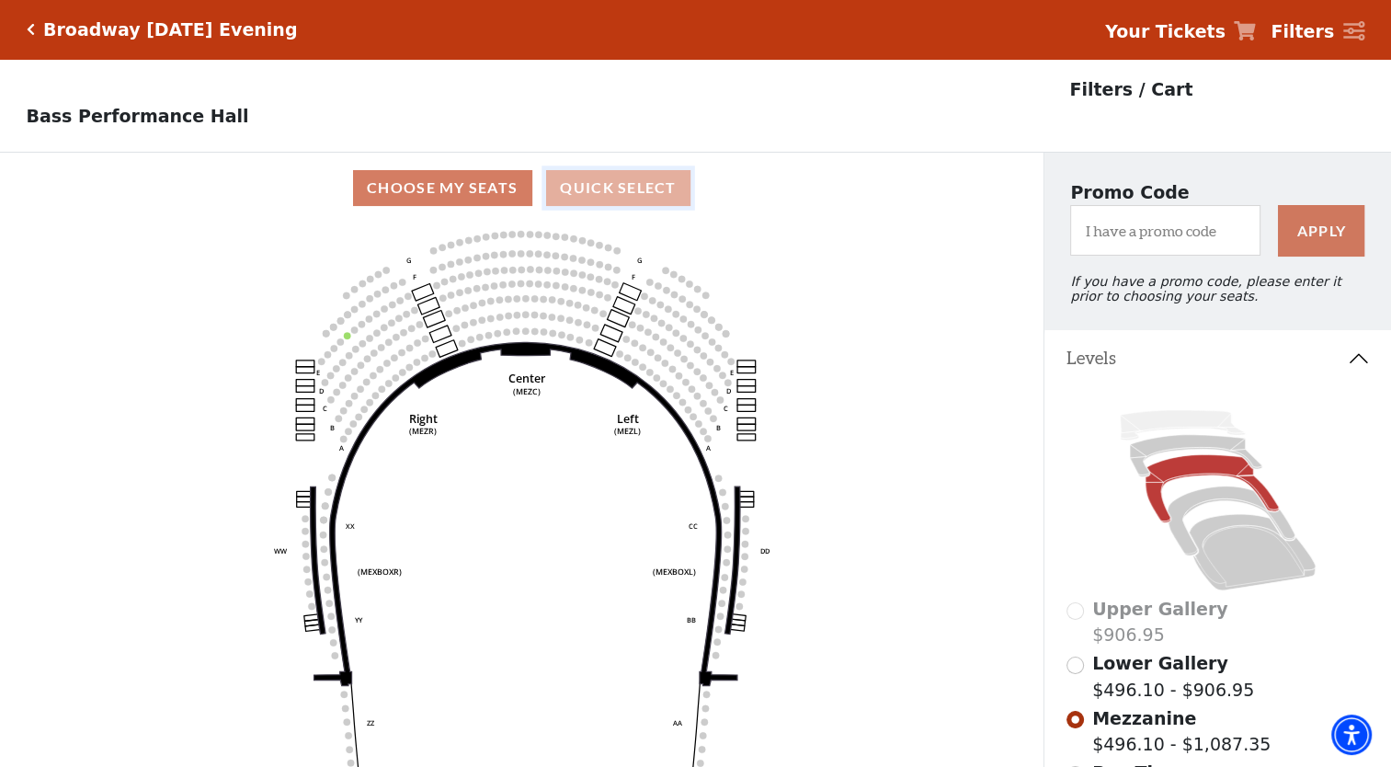
click at [654, 190] on button "Quick Select" at bounding box center [618, 188] width 144 height 36
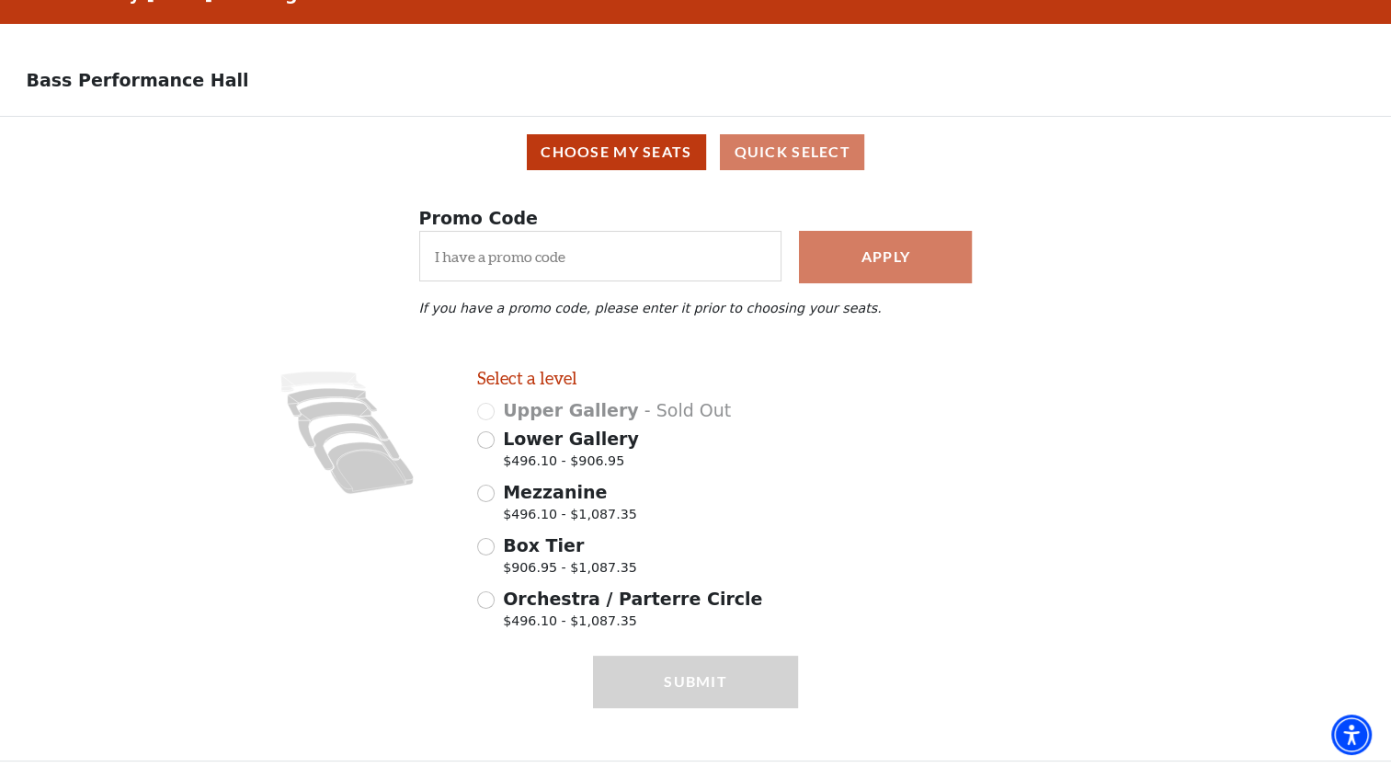
scroll to position [54, 0]
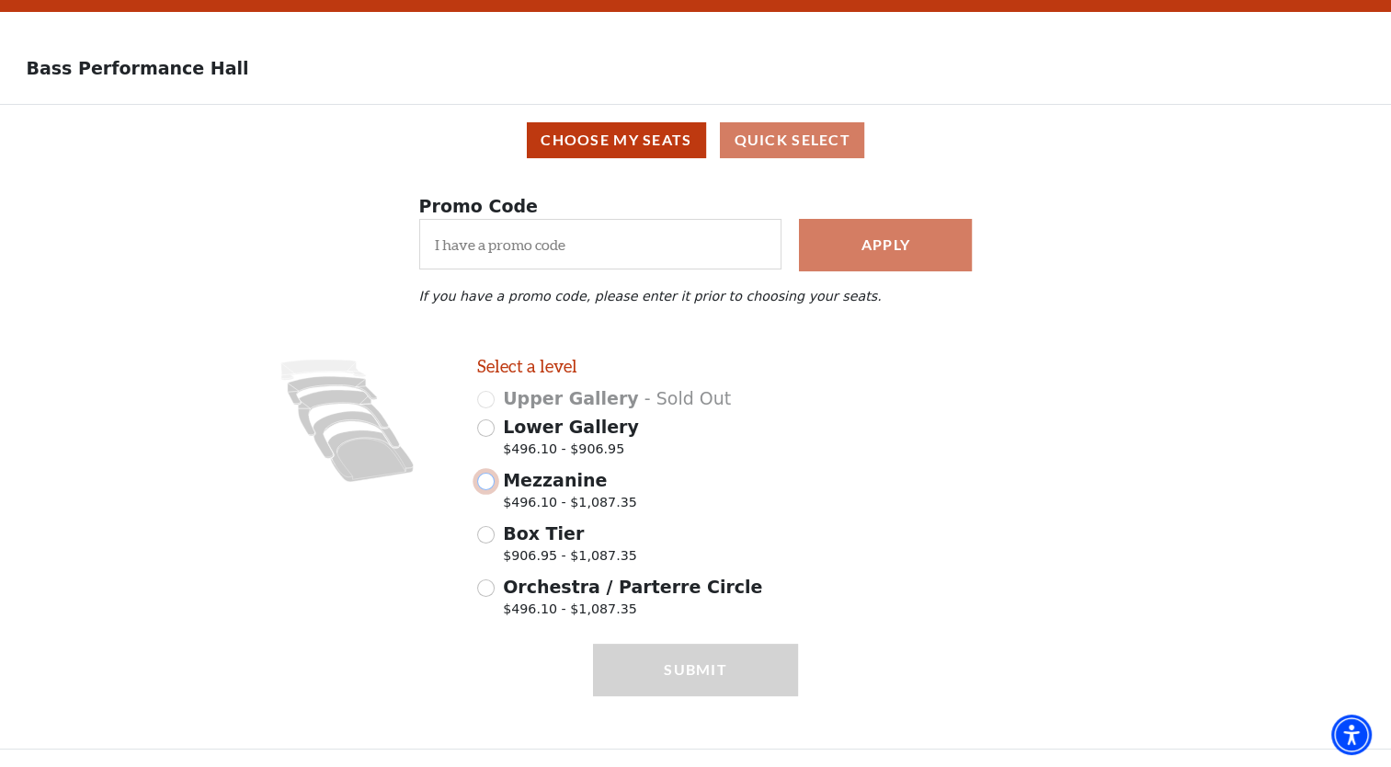
click at [487, 485] on input "Mezzanine $496.10 - $1,087.35" at bounding box center [485, 481] width 17 height 17
radio input "true"
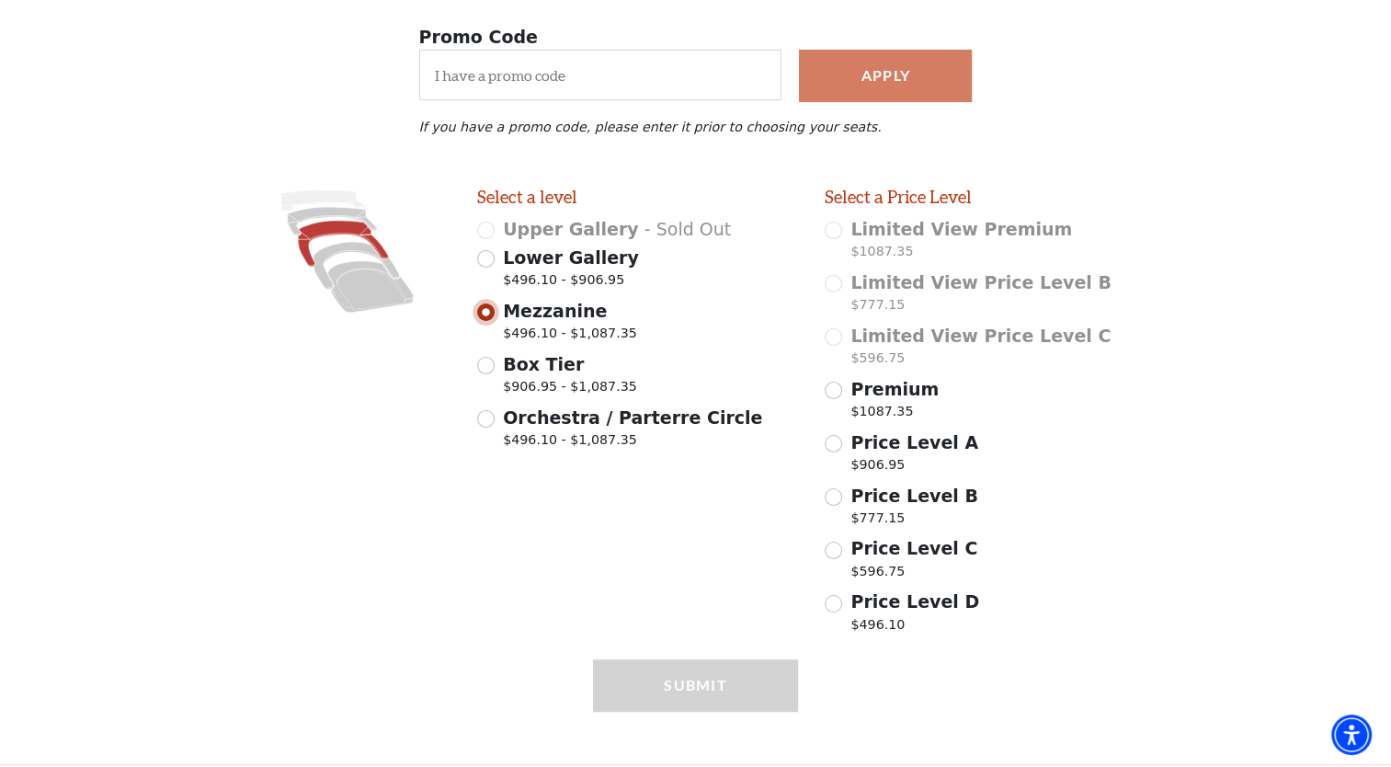
scroll to position [239, 0]
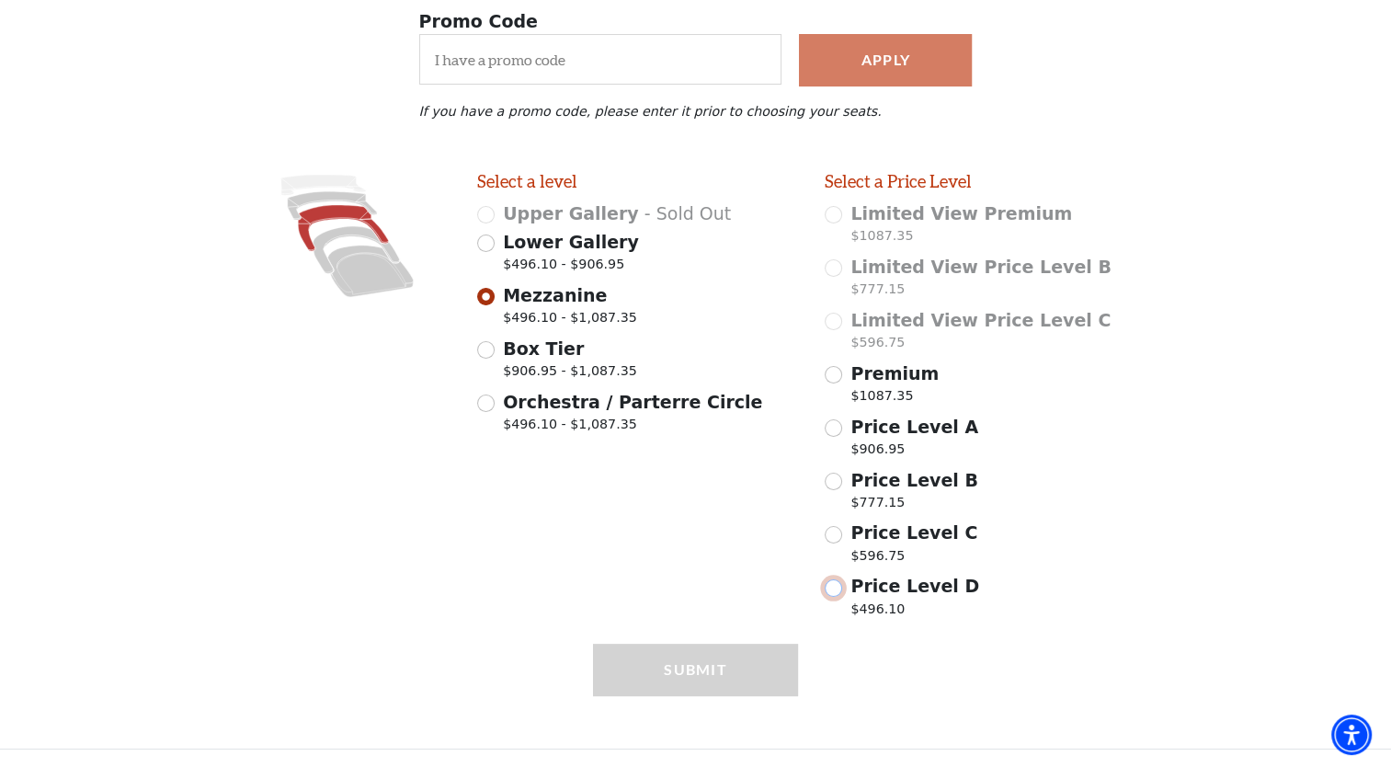
click at [833, 588] on input "Price Level D $496.10" at bounding box center [833, 587] width 17 height 17
radio input "true"
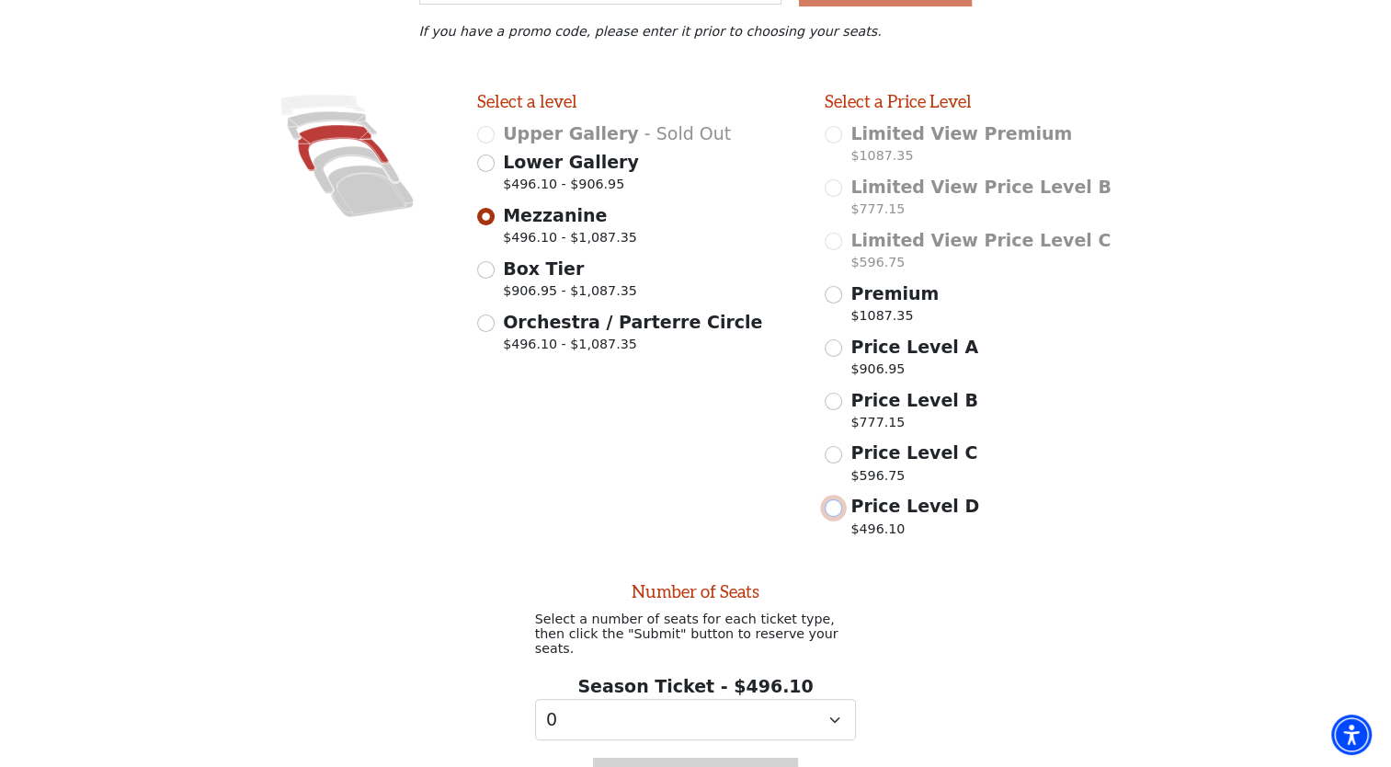
scroll to position [422, 0]
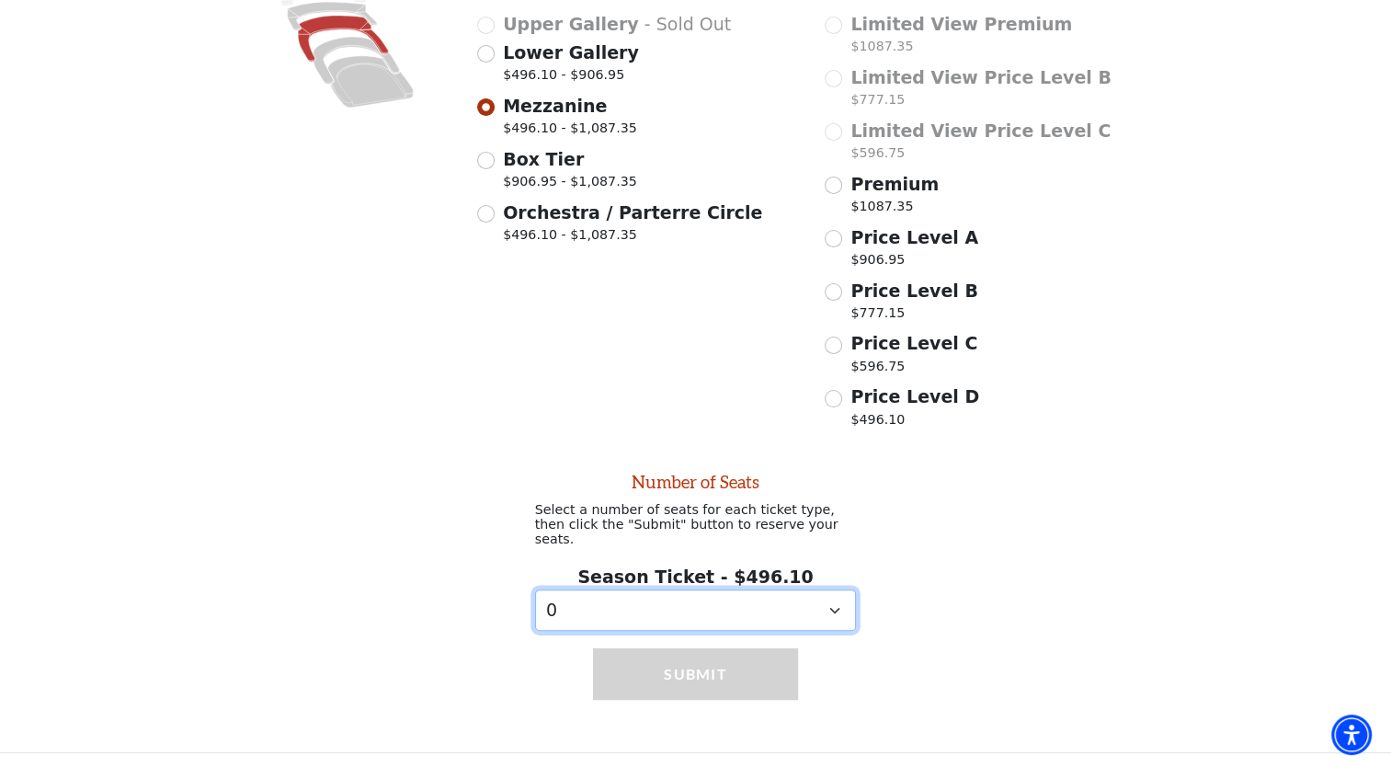
click at [835, 605] on select "0 1 2 3 4 5 6 7" at bounding box center [696, 609] width 322 height 41
select select "2"
click at [535, 589] on select "0 1 2 3 4 5 6 7" at bounding box center [696, 609] width 322 height 41
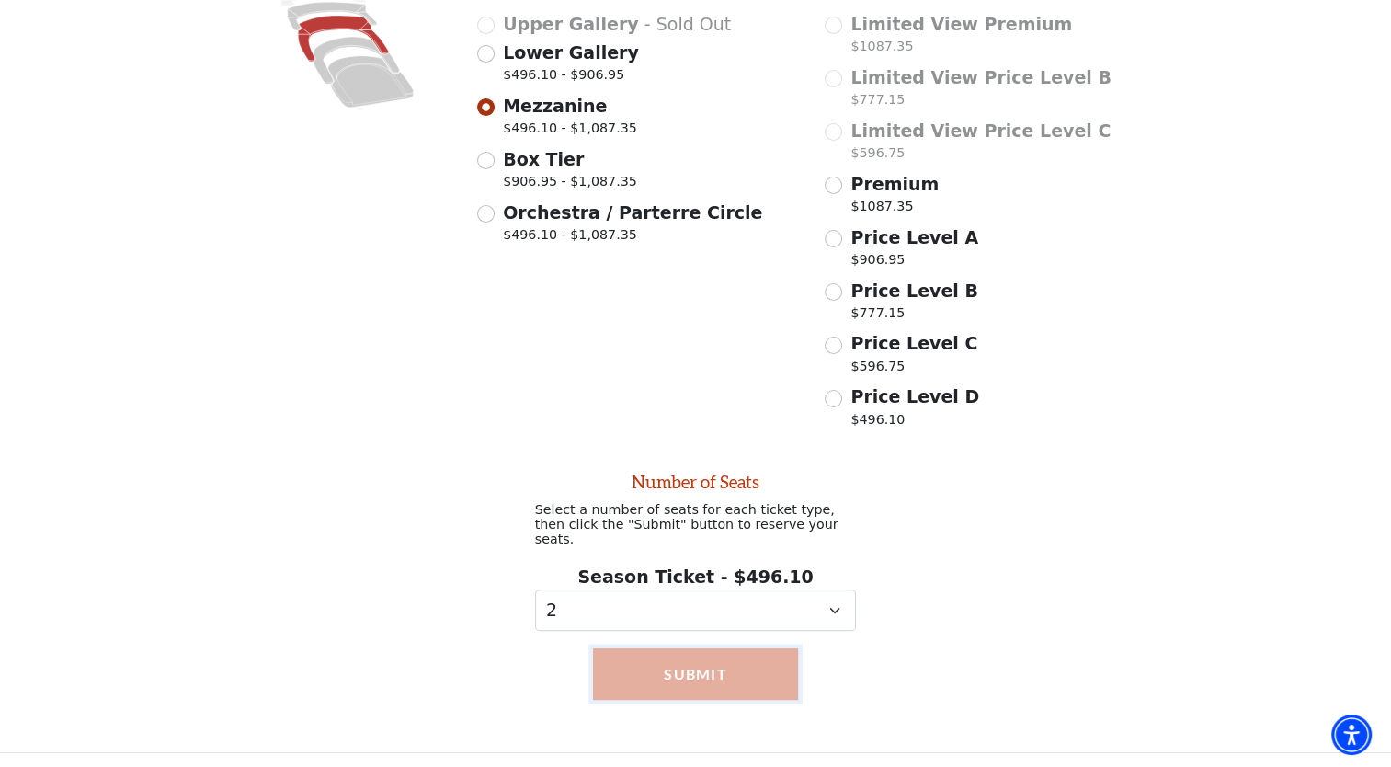
click at [715, 675] on button "Submit" at bounding box center [696, 673] width 206 height 51
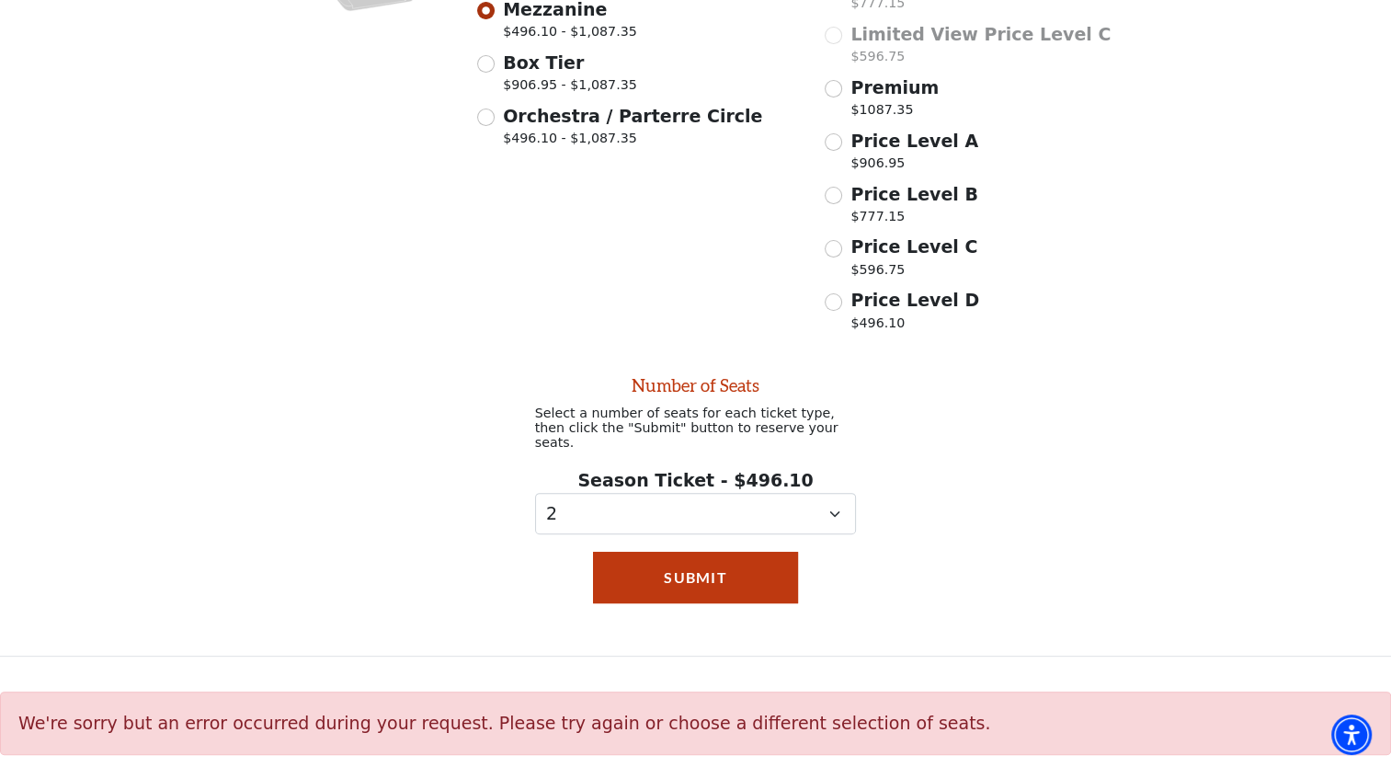
scroll to position [520, 0]
click at [728, 569] on button "Submit" at bounding box center [696, 576] width 206 height 51
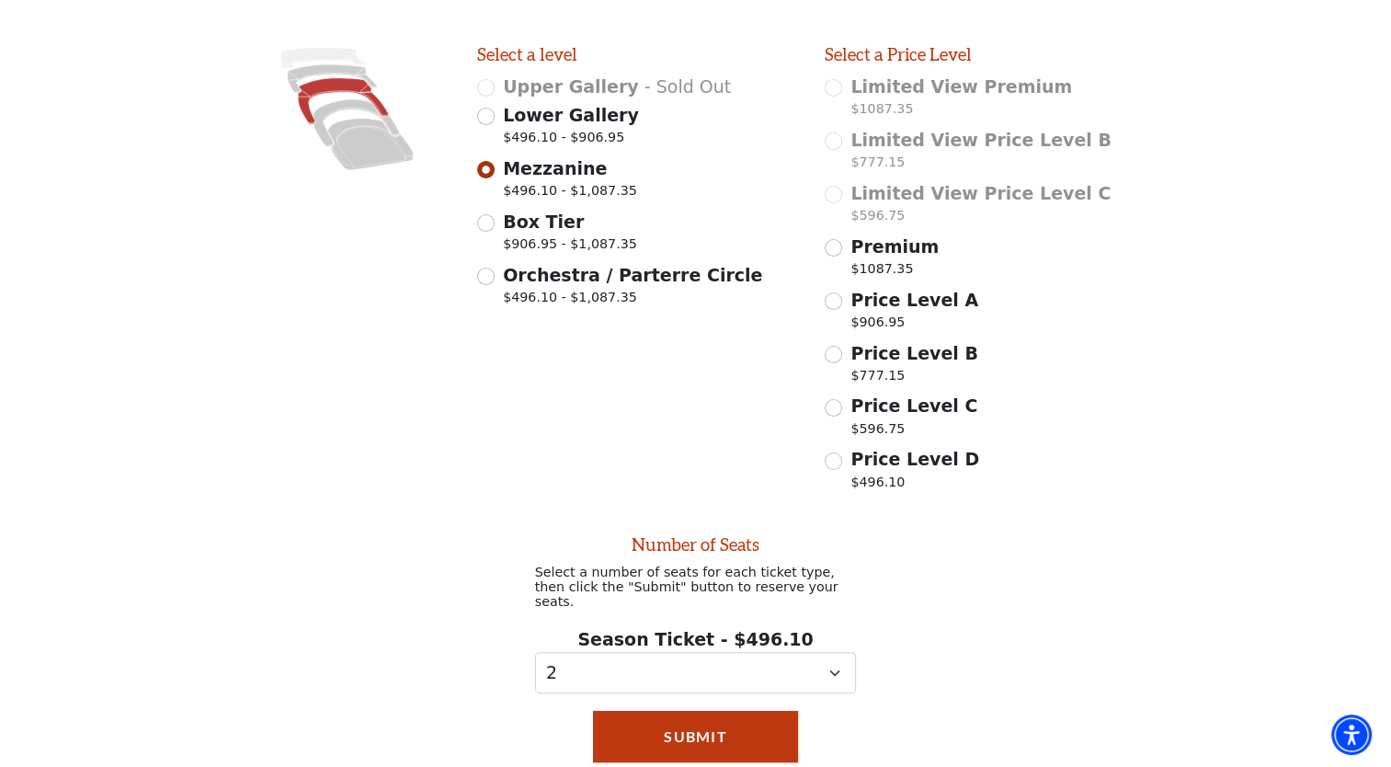
scroll to position [336, 0]
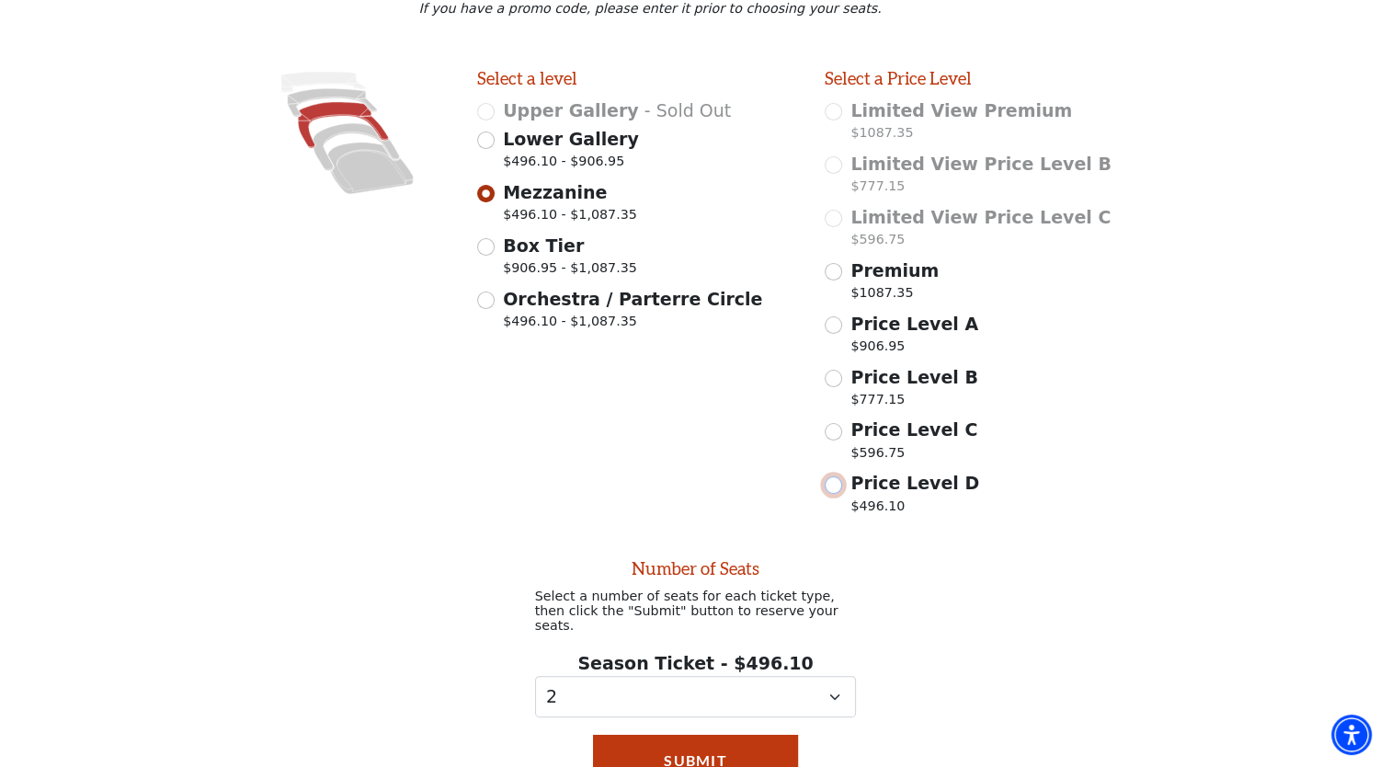
click at [838, 492] on input "Price Level D $496.10" at bounding box center [833, 484] width 17 height 17
radio input "true"
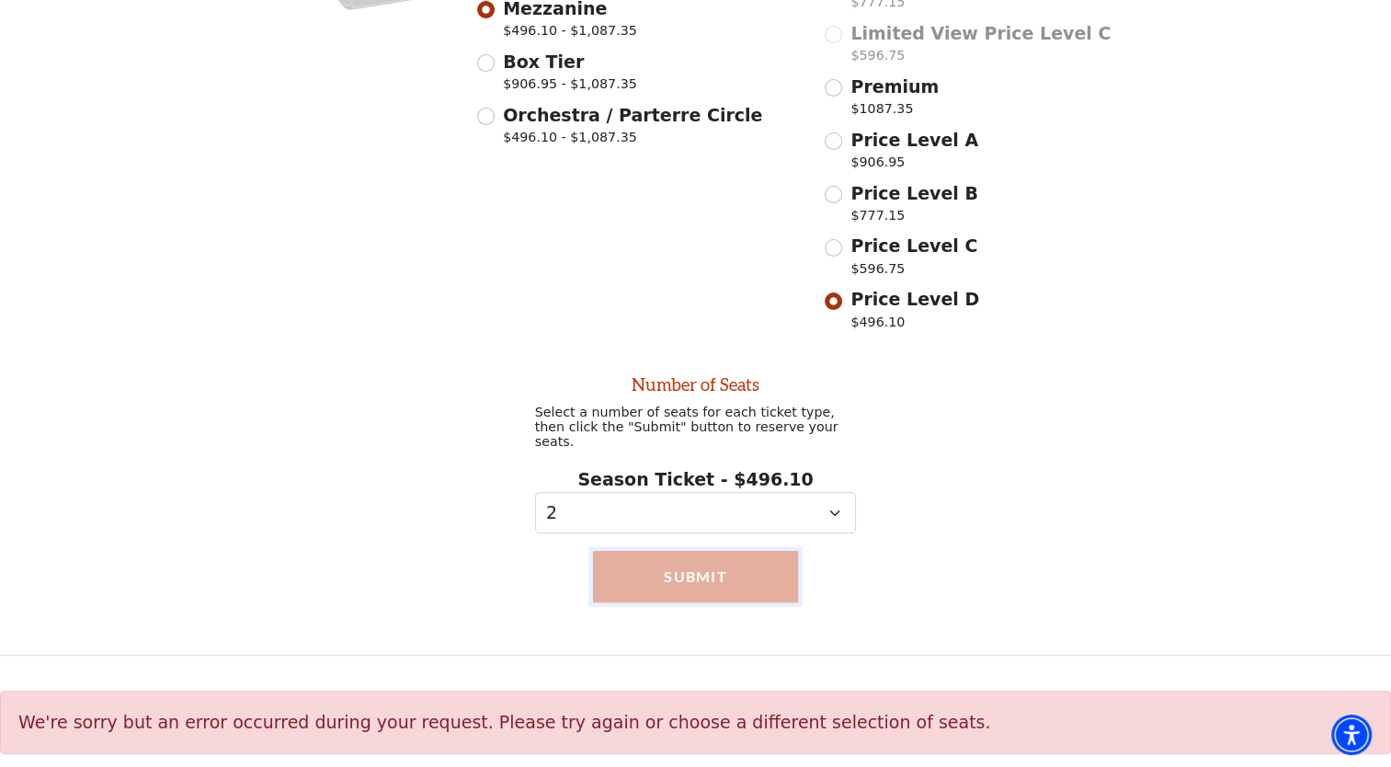
click at [717, 579] on button "Submit" at bounding box center [696, 576] width 206 height 51
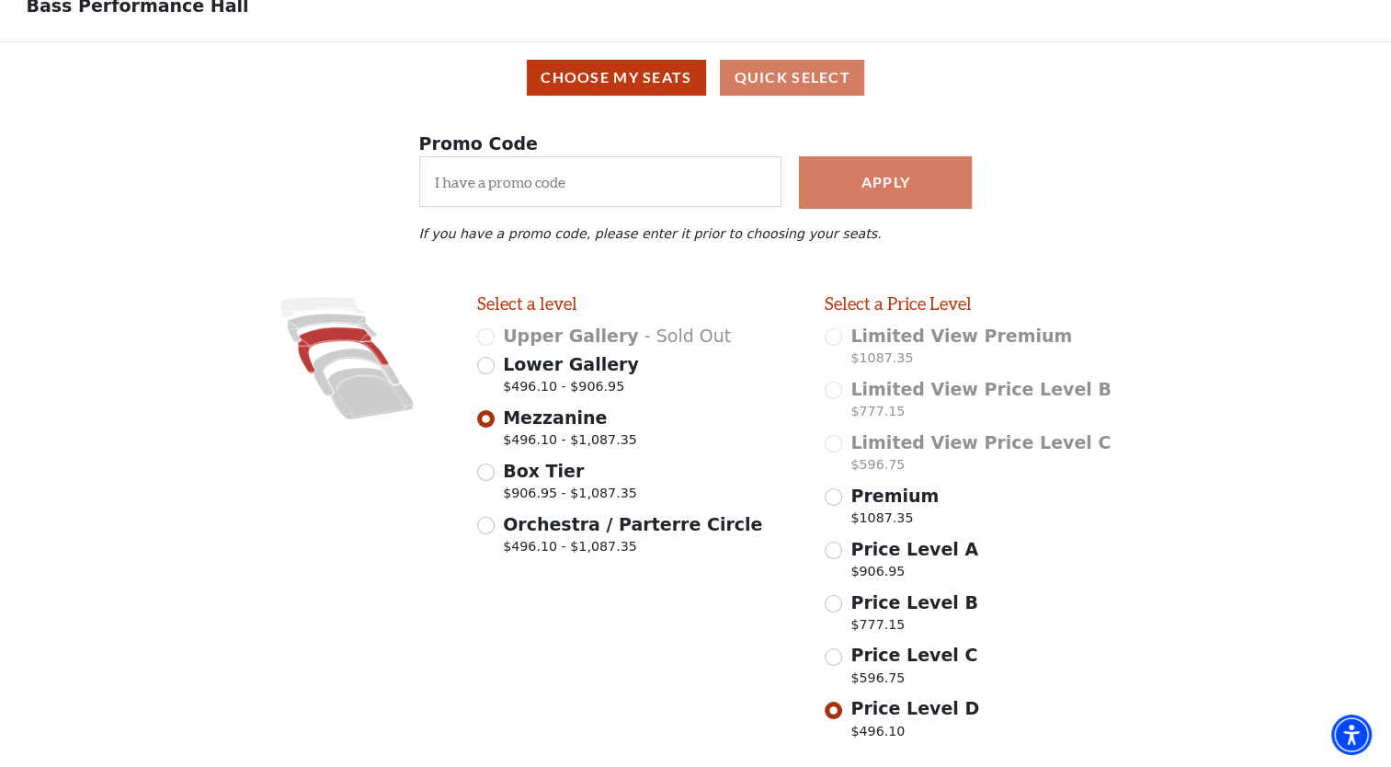
scroll to position [276, 0]
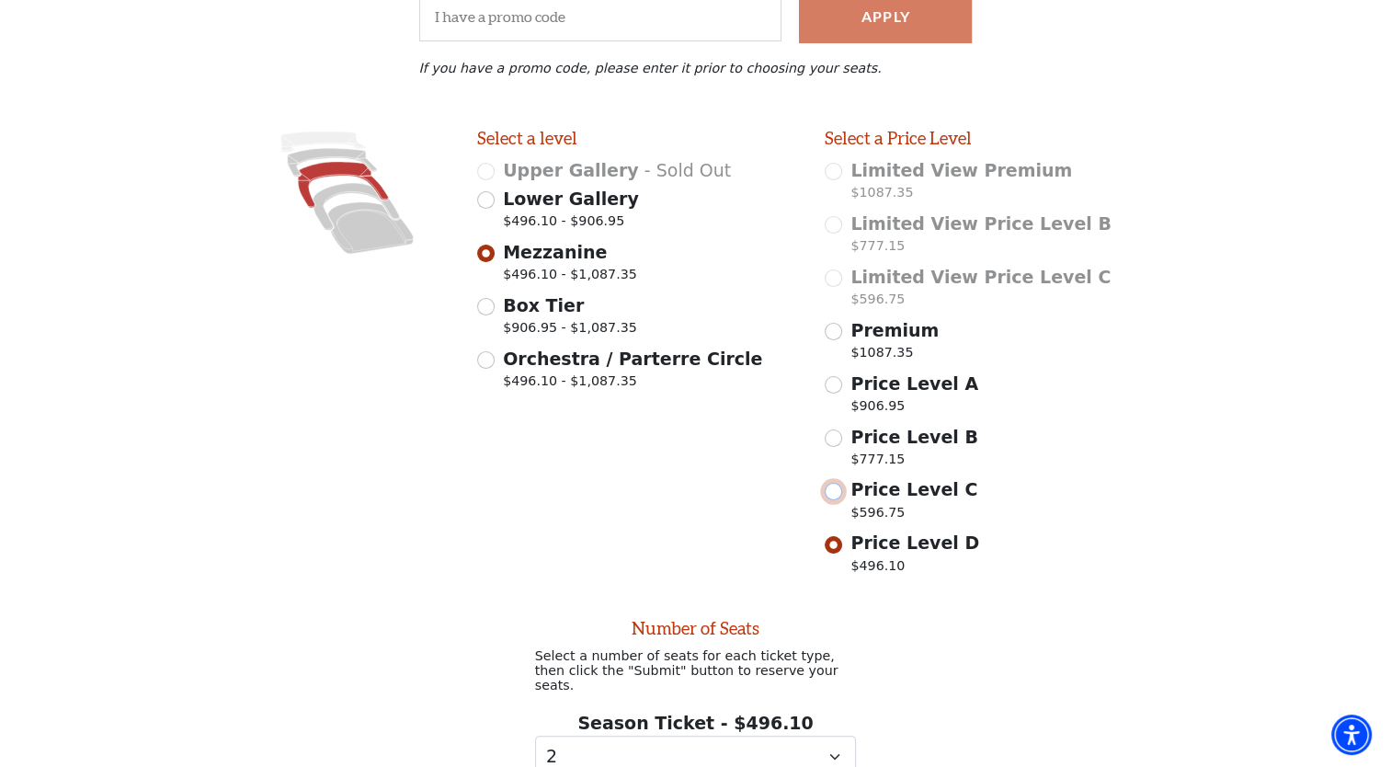
click at [836, 500] on input "Price Level C $596.75" at bounding box center [833, 491] width 17 height 17
radio input "true"
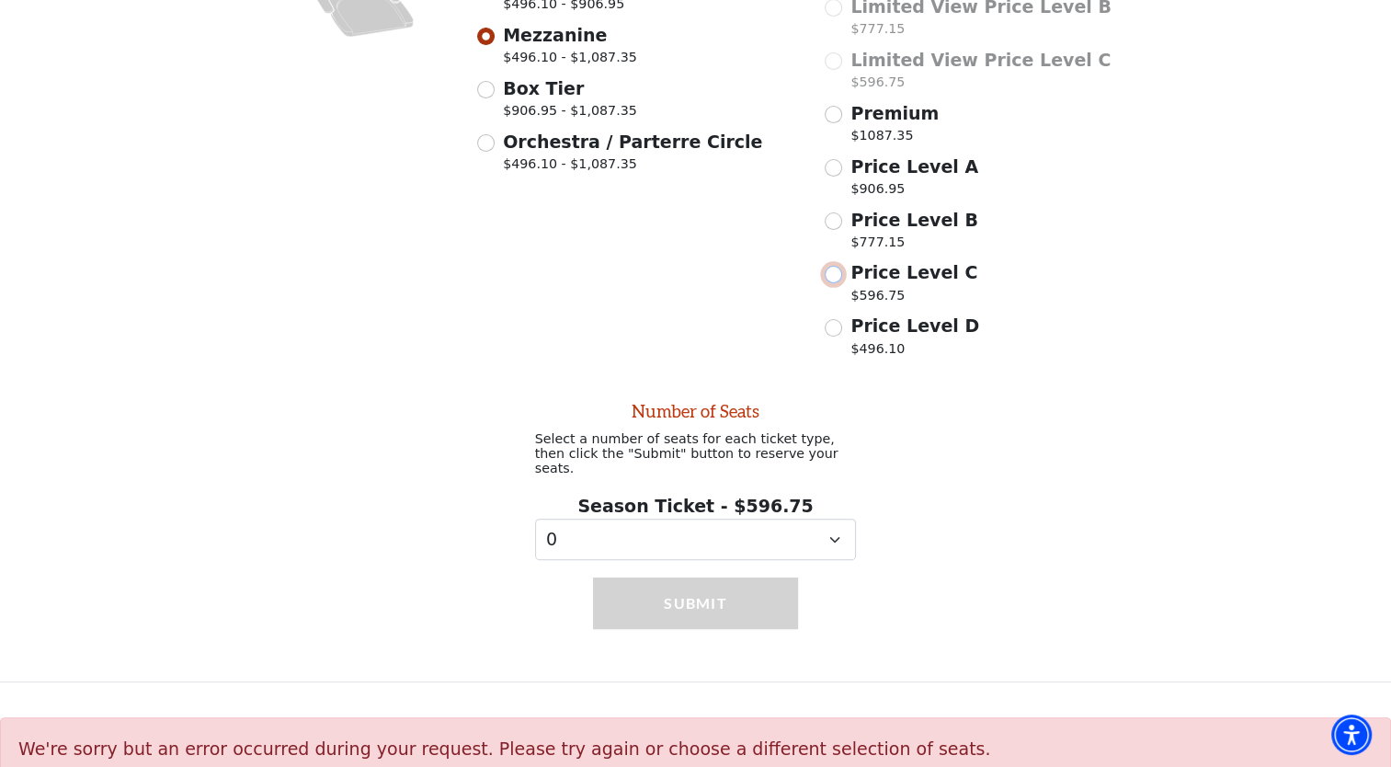
scroll to position [520, 0]
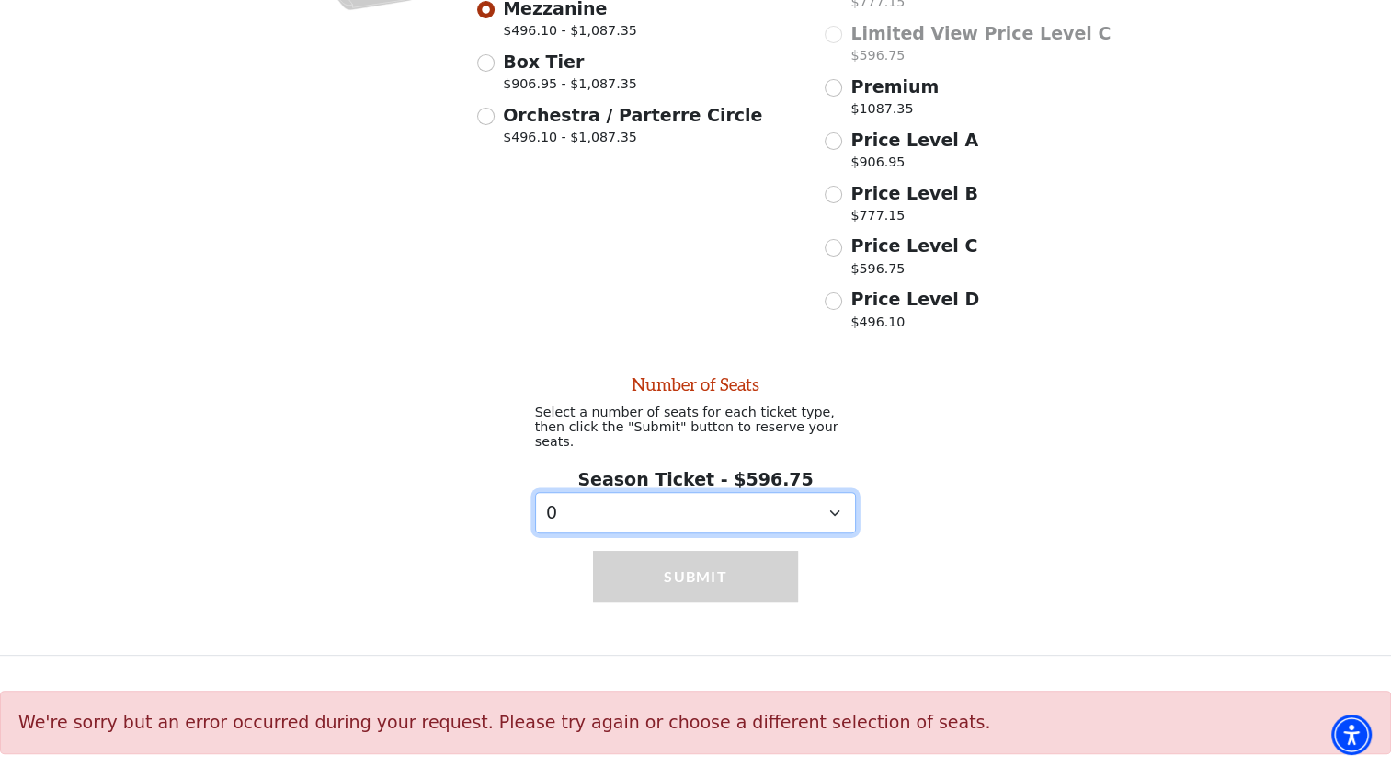
click at [833, 508] on select "0 1 2 3 4 5 6 7 8 9" at bounding box center [696, 512] width 322 height 41
select select "2"
click at [535, 492] on select "0 1 2 3 4 5 6 7 8 9" at bounding box center [696, 512] width 322 height 41
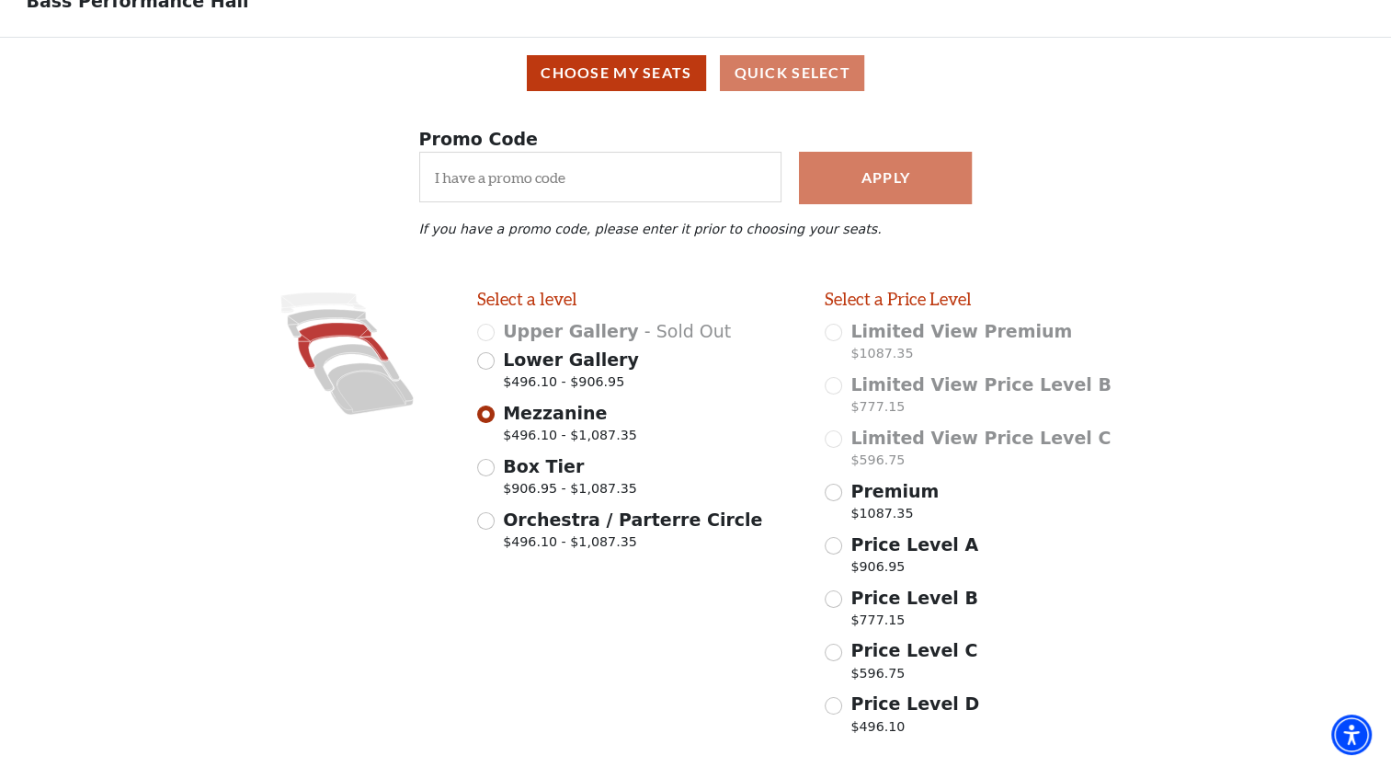
scroll to position [0, 0]
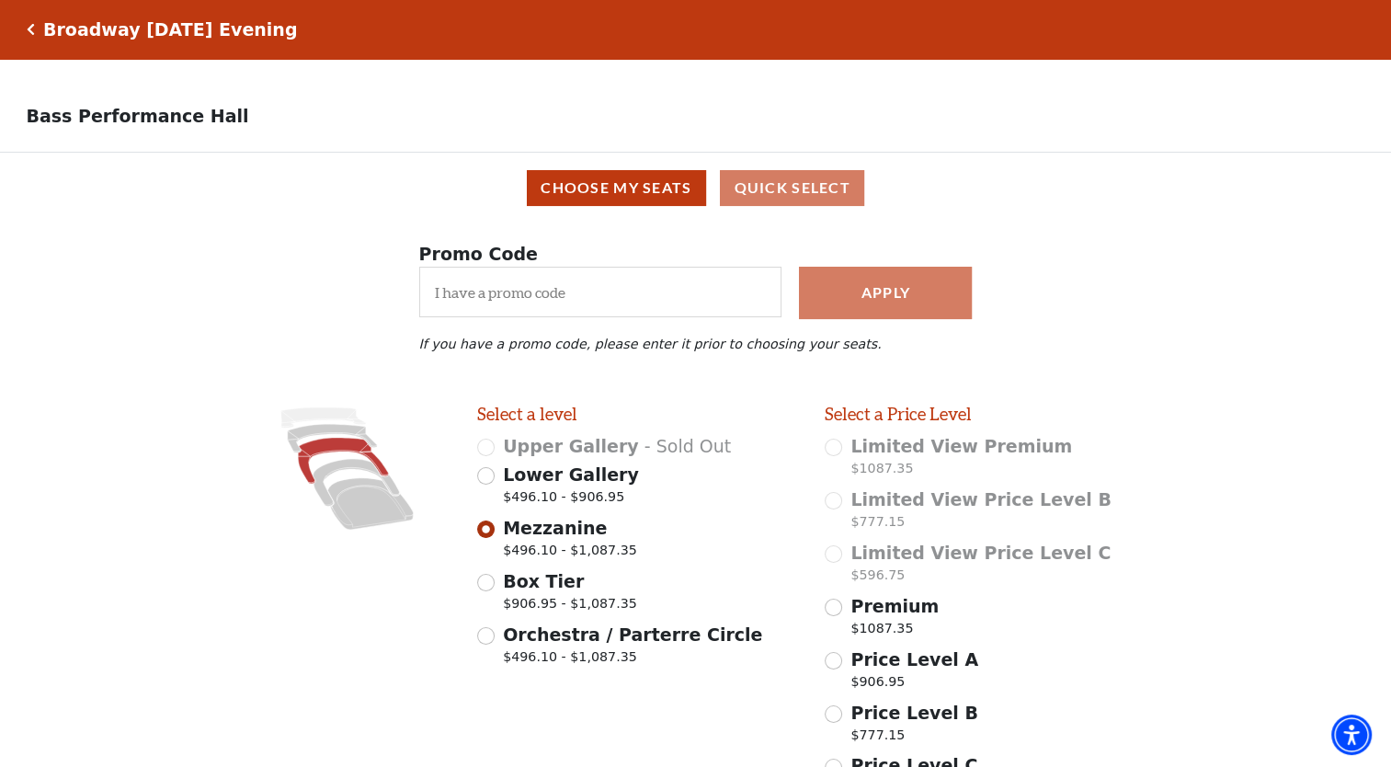
click at [28, 27] on icon "Click here to go back to filters" at bounding box center [31, 29] width 8 height 13
